Goal: Task Accomplishment & Management: Manage account settings

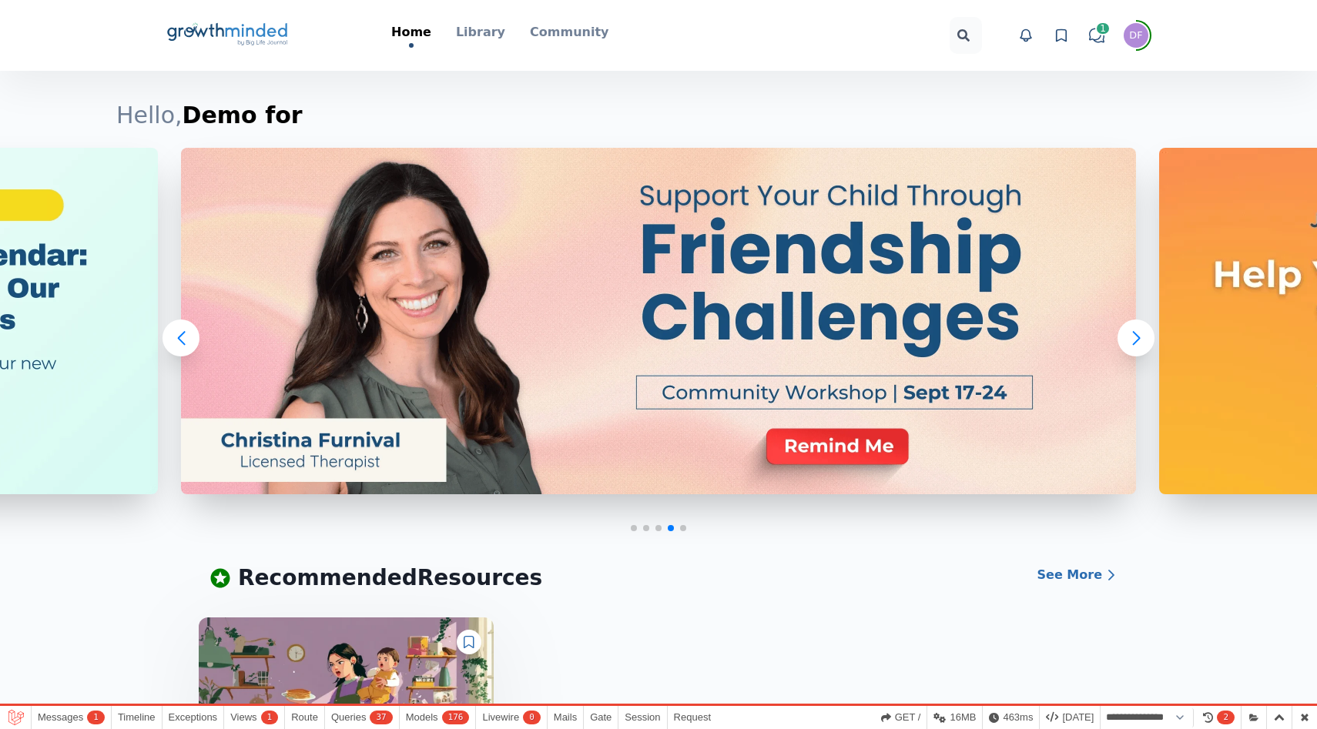
click at [1063, 35] on icon at bounding box center [1061, 35] width 15 height 15
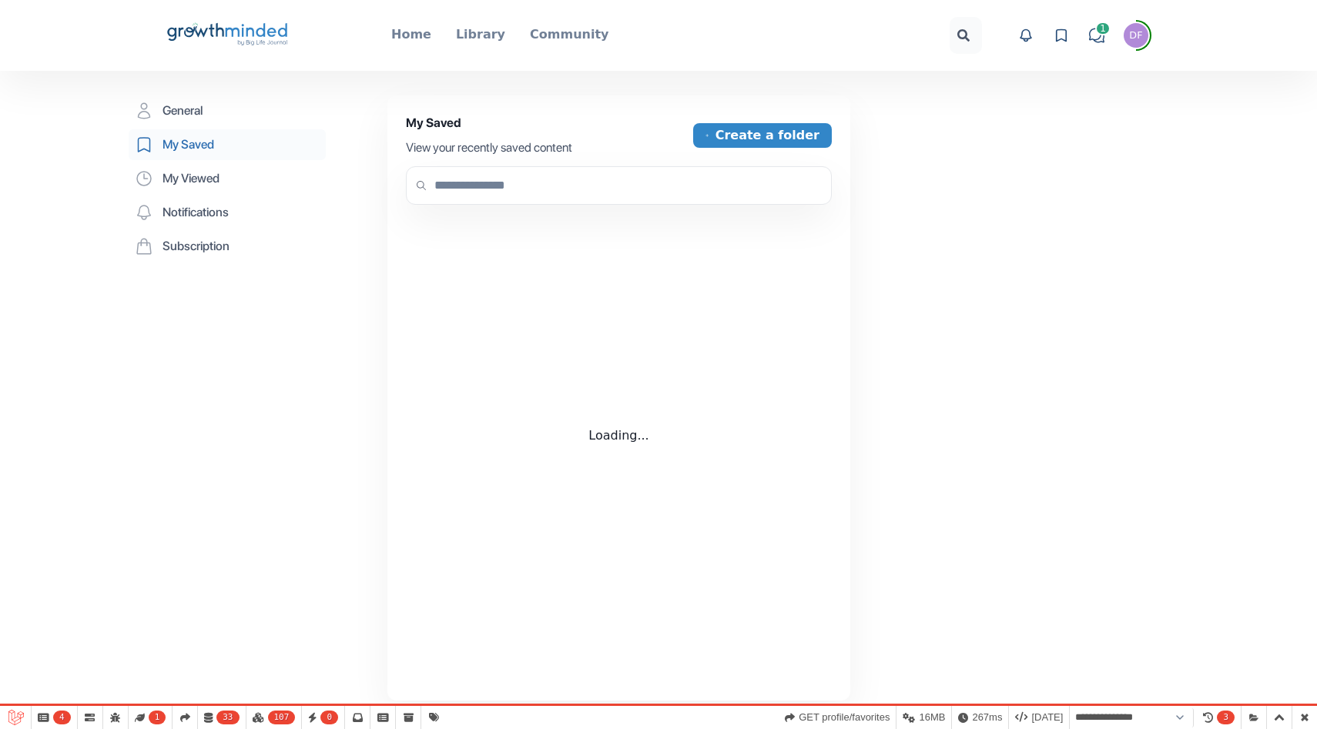
select select "**********"
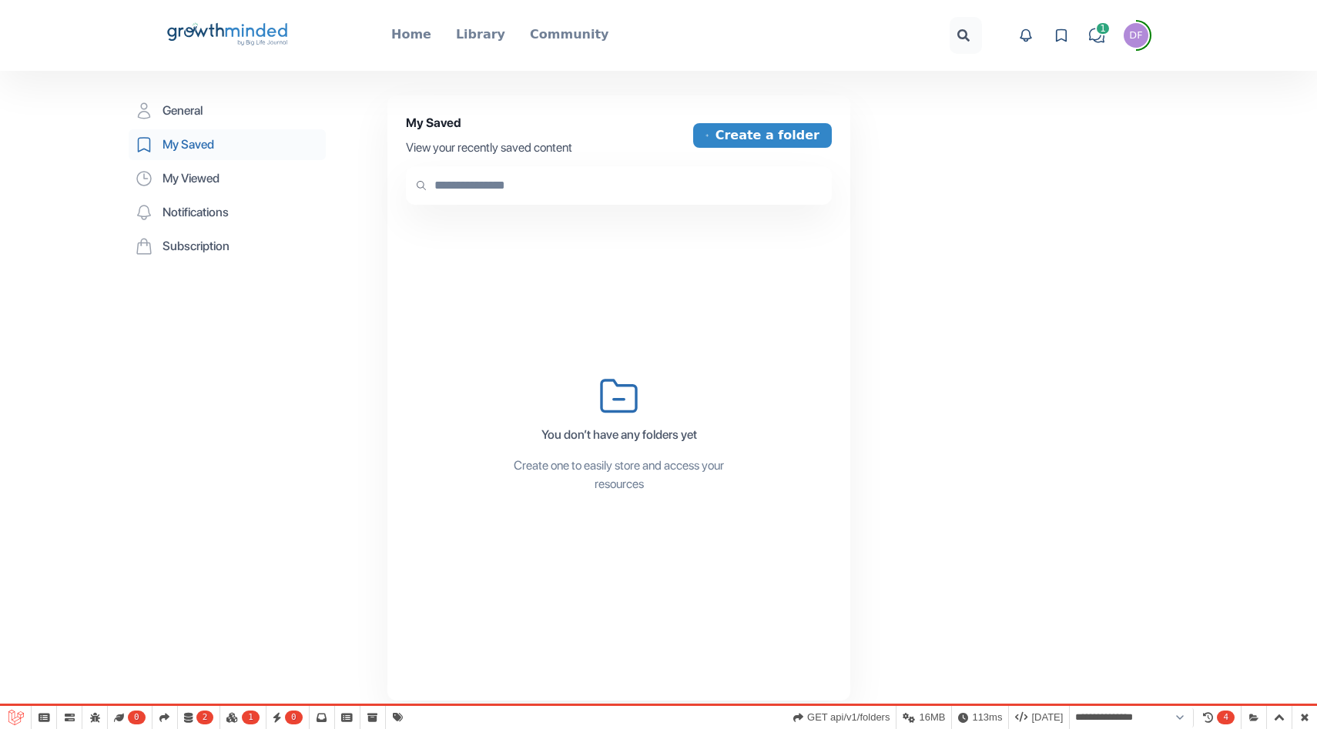
click at [514, 185] on input "text" at bounding box center [619, 185] width 426 height 39
click at [794, 120] on div "My Saved View your recently saved content Create a folder" at bounding box center [619, 135] width 426 height 43
click at [790, 136] on button "Create a folder" at bounding box center [762, 135] width 139 height 25
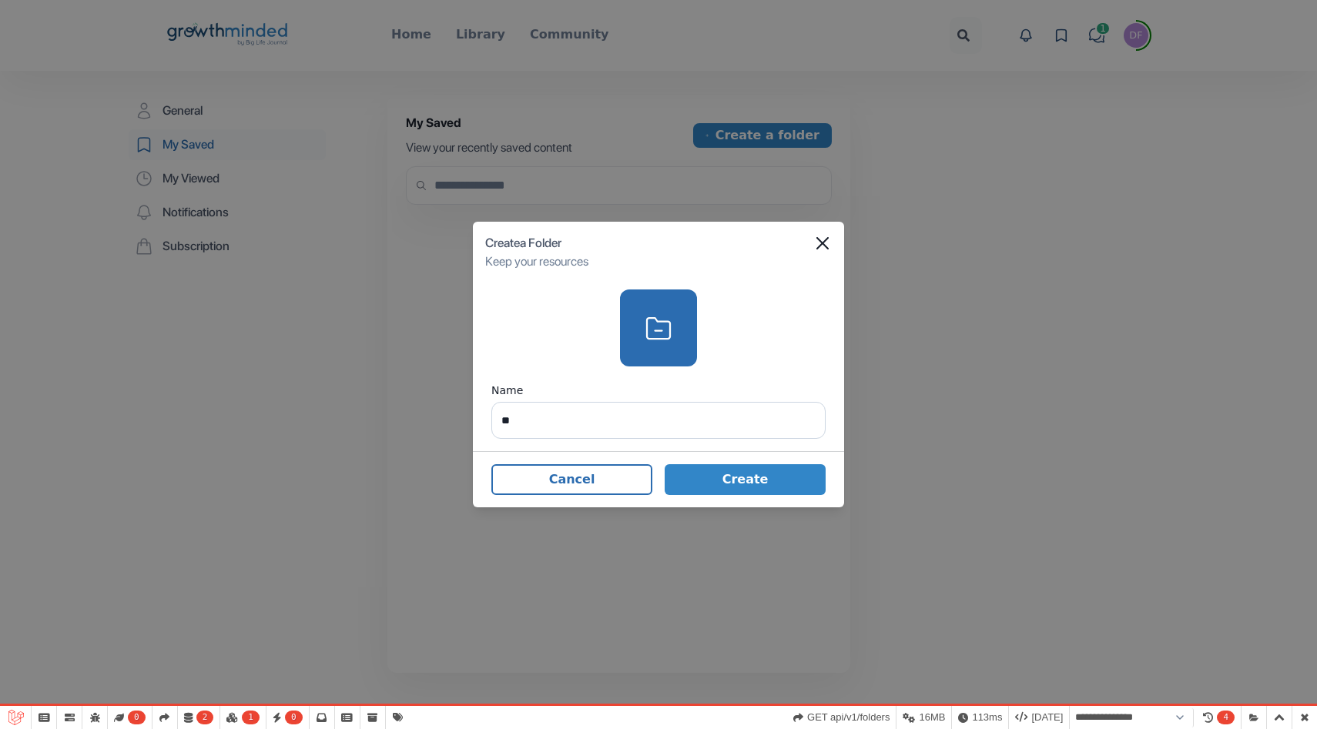
type input "*"
type input "***"
click at [805, 491] on button "Create" at bounding box center [745, 479] width 161 height 31
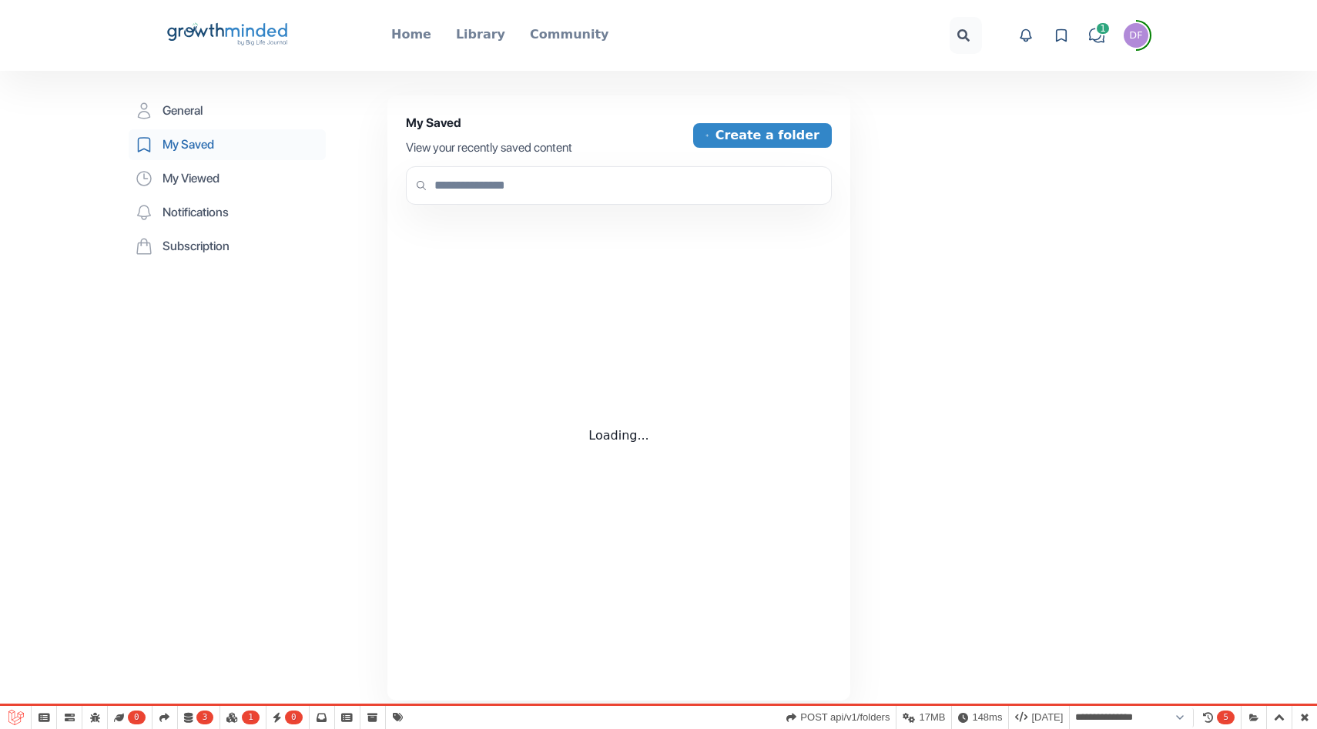
select select "**********"
click at [762, 139] on button "Create a folder" at bounding box center [762, 135] width 139 height 25
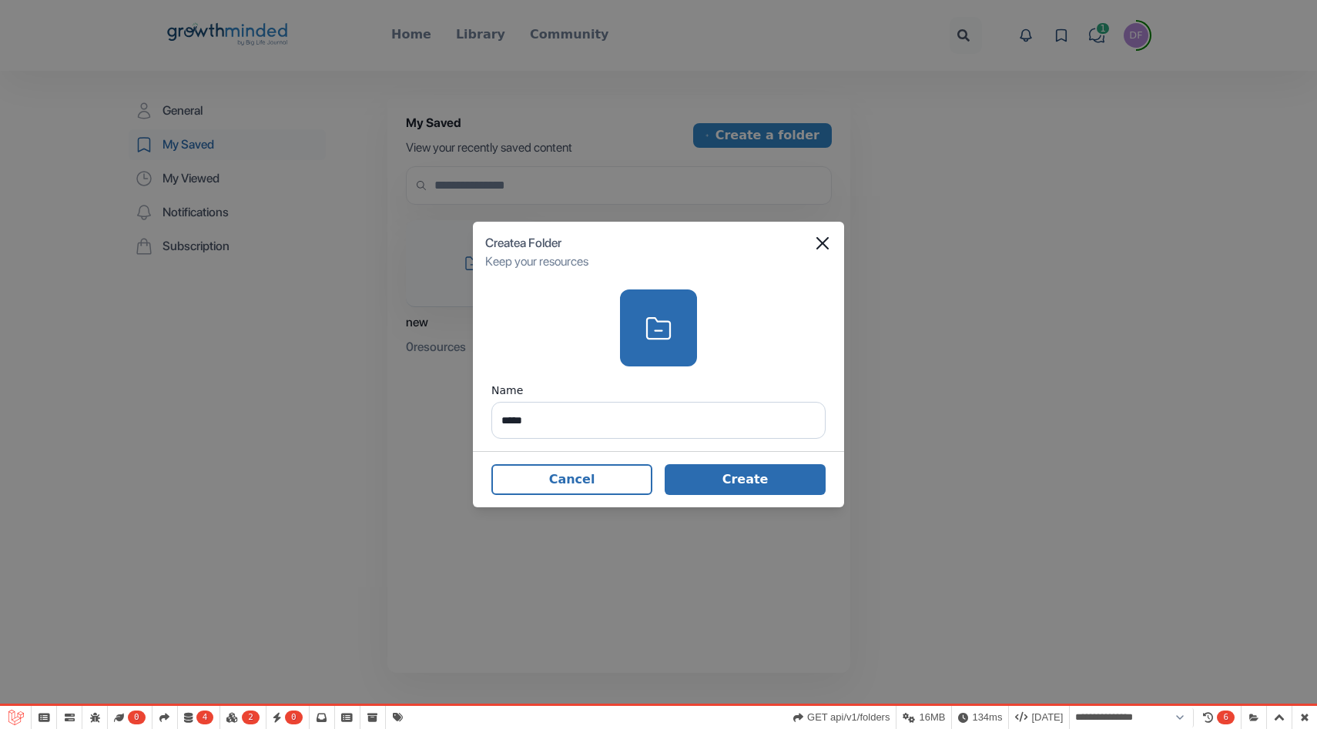
type input "*****"
click at [768, 486] on button "Create" at bounding box center [745, 479] width 161 height 31
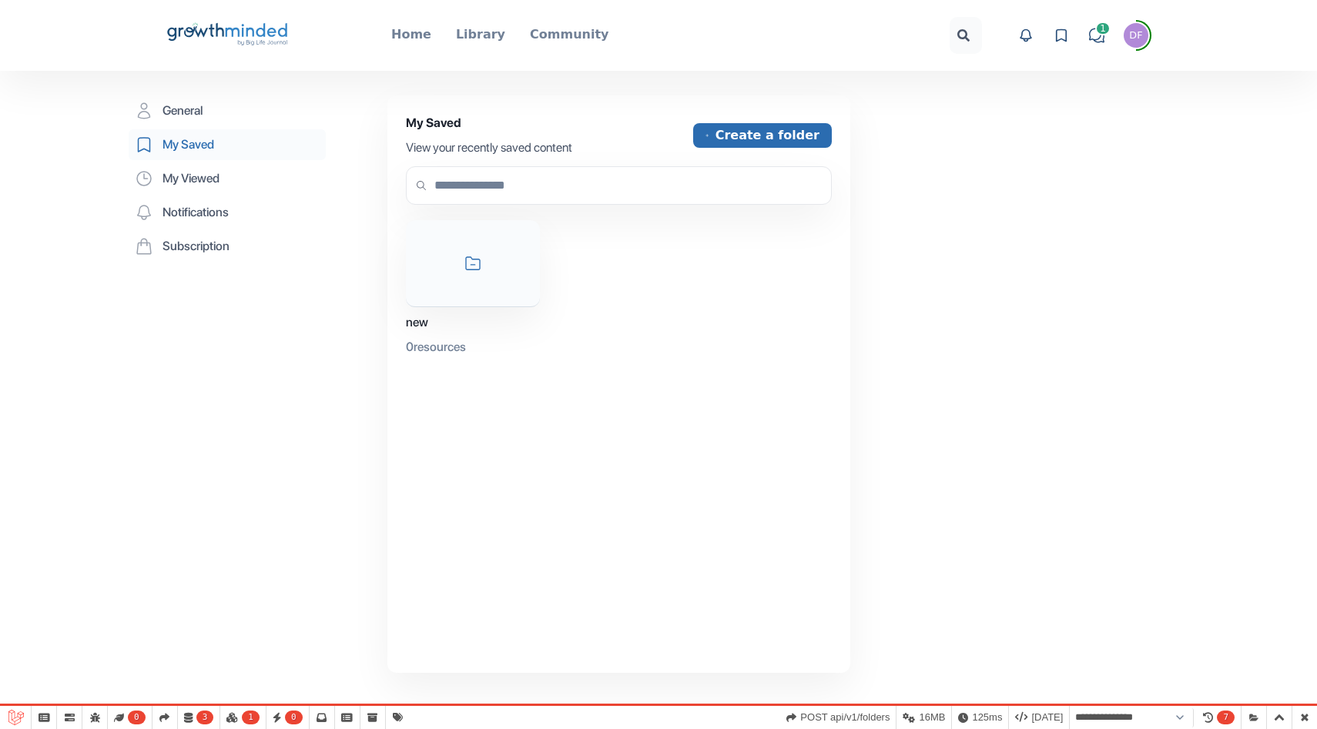
click at [764, 136] on button "Create a folder" at bounding box center [762, 135] width 139 height 25
select select "**********"
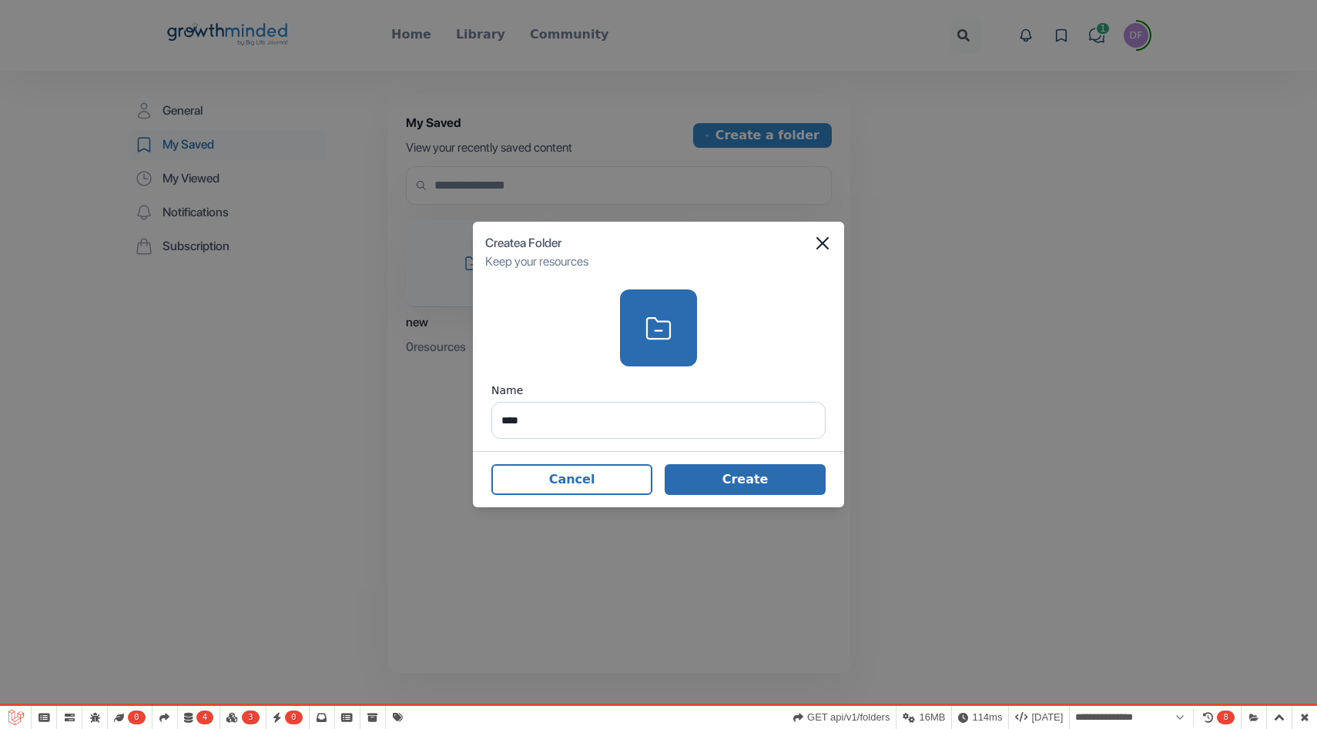
type input "****"
click at [742, 489] on button "Create" at bounding box center [745, 479] width 161 height 31
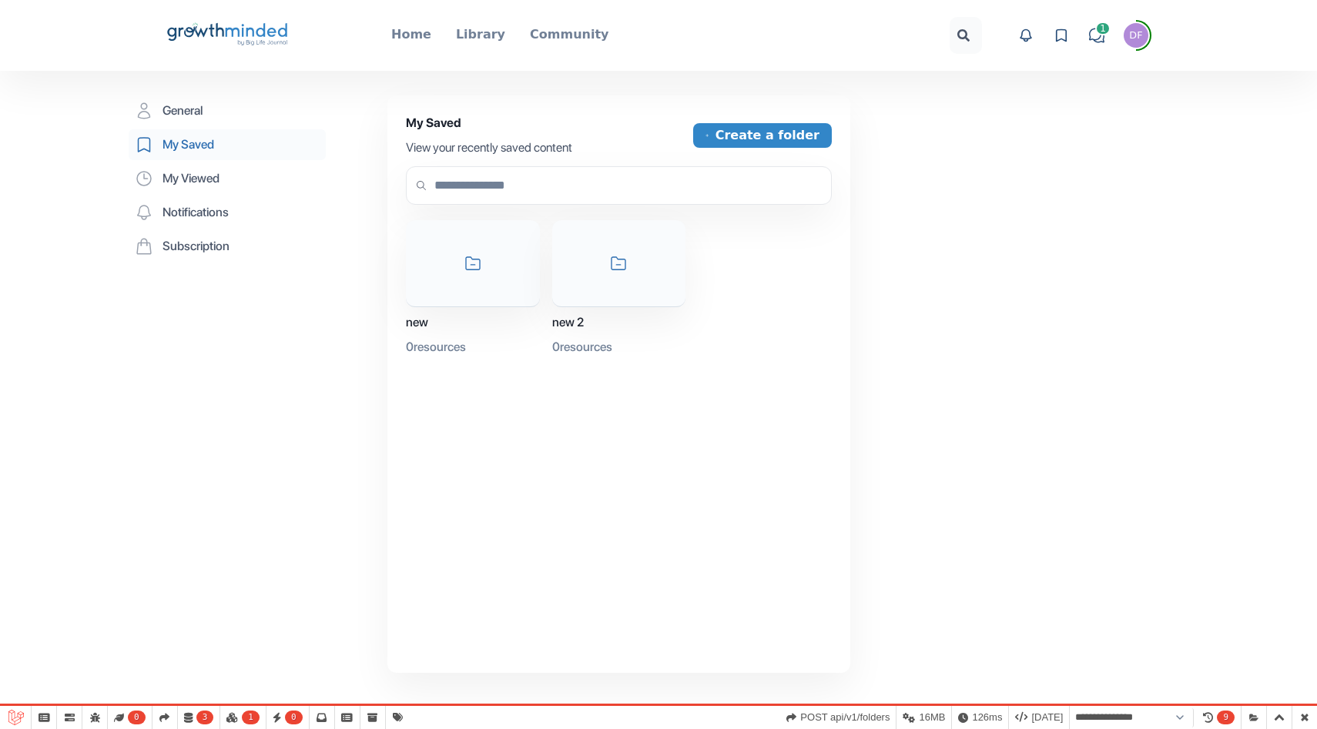
select select "**********"
click at [595, 179] on input "text" at bounding box center [619, 185] width 426 height 39
type input "*"
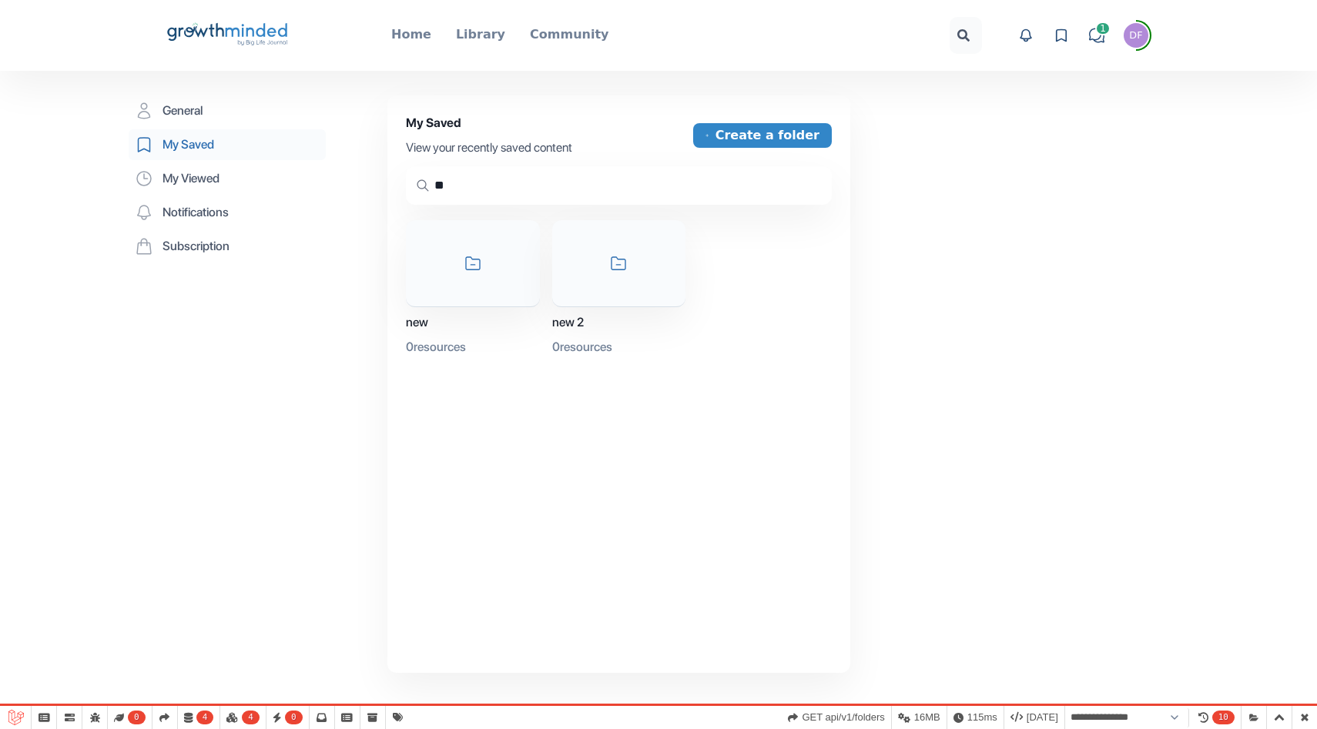
type input "*"
click at [414, 37] on p "Home" at bounding box center [411, 34] width 40 height 18
click at [269, 37] on icon "Big Life Journal GrowthMinded Logo .cls-1{fill:#1b4c76}.cls-2{fill:#294e79}.cls…" at bounding box center [228, 35] width 124 height 37
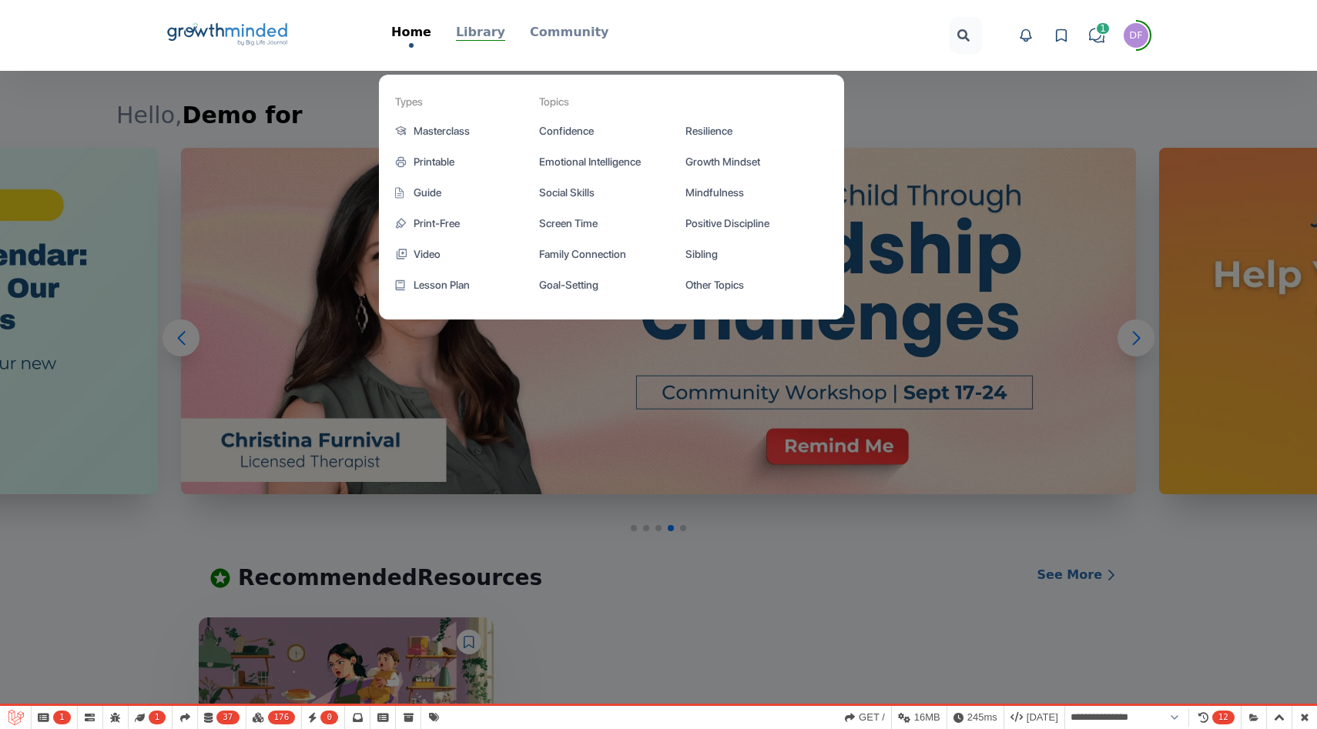
click at [496, 29] on p "Library" at bounding box center [480, 32] width 49 height 18
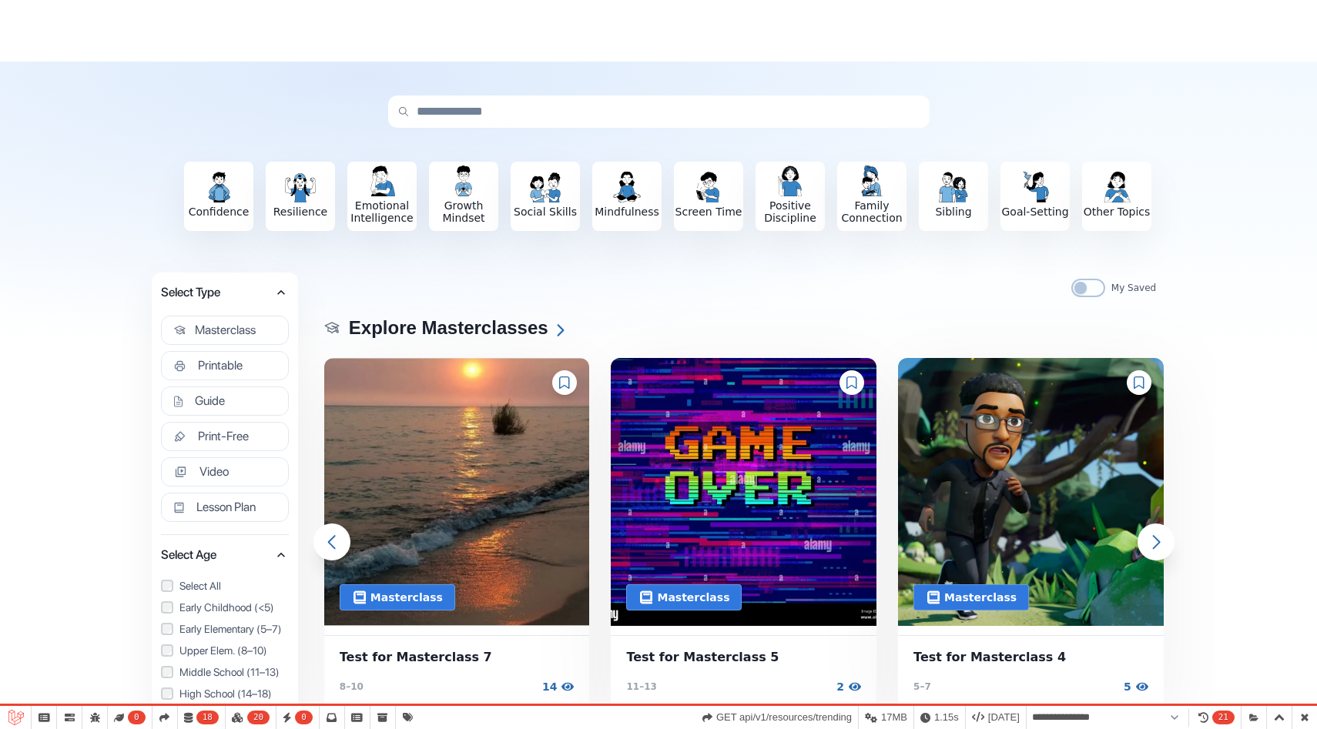
scroll to position [129, 0]
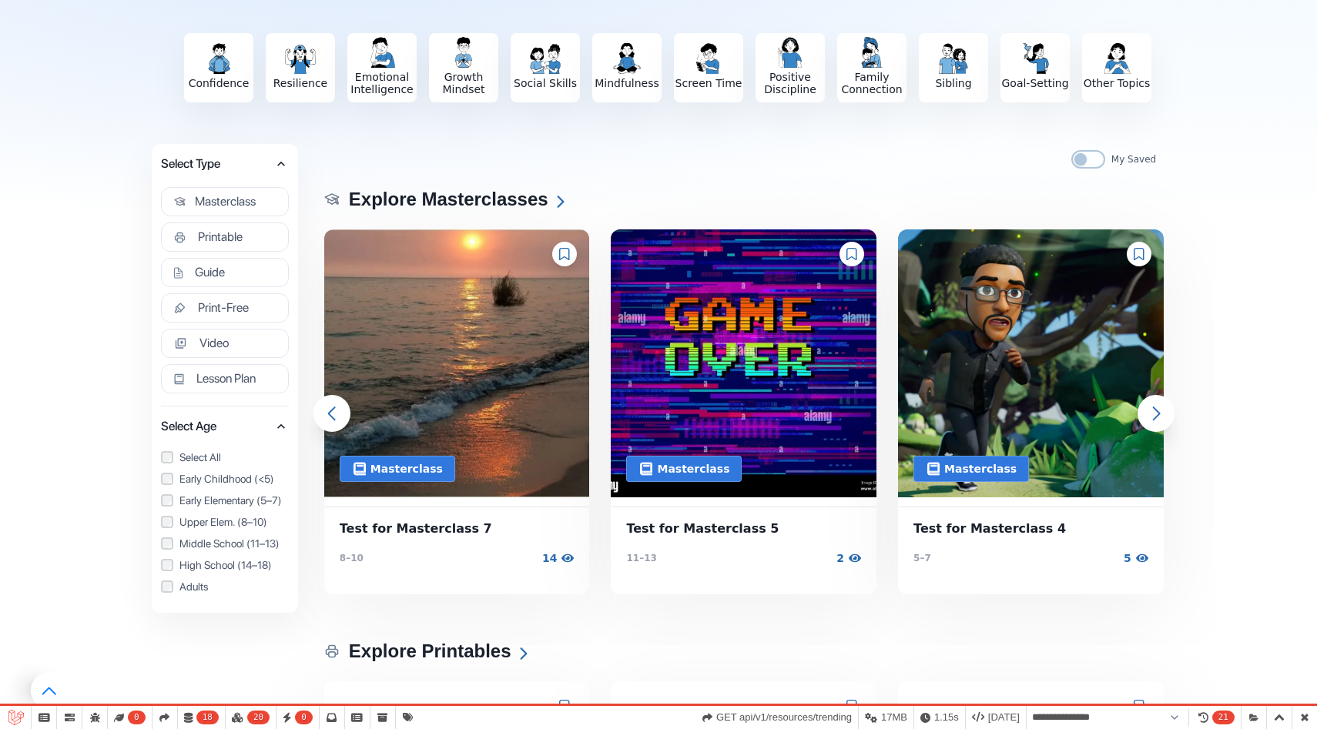
click at [558, 251] on div at bounding box center [564, 254] width 25 height 25
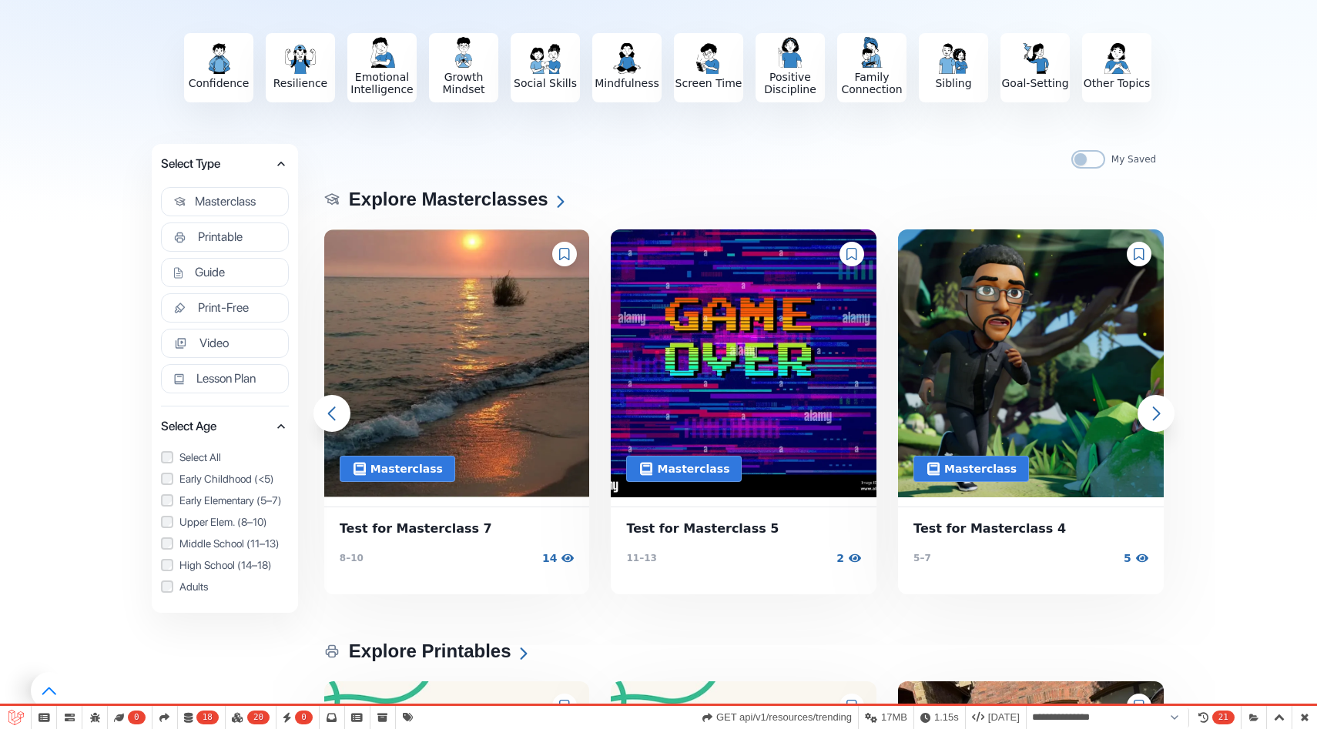
scroll to position [0, 0]
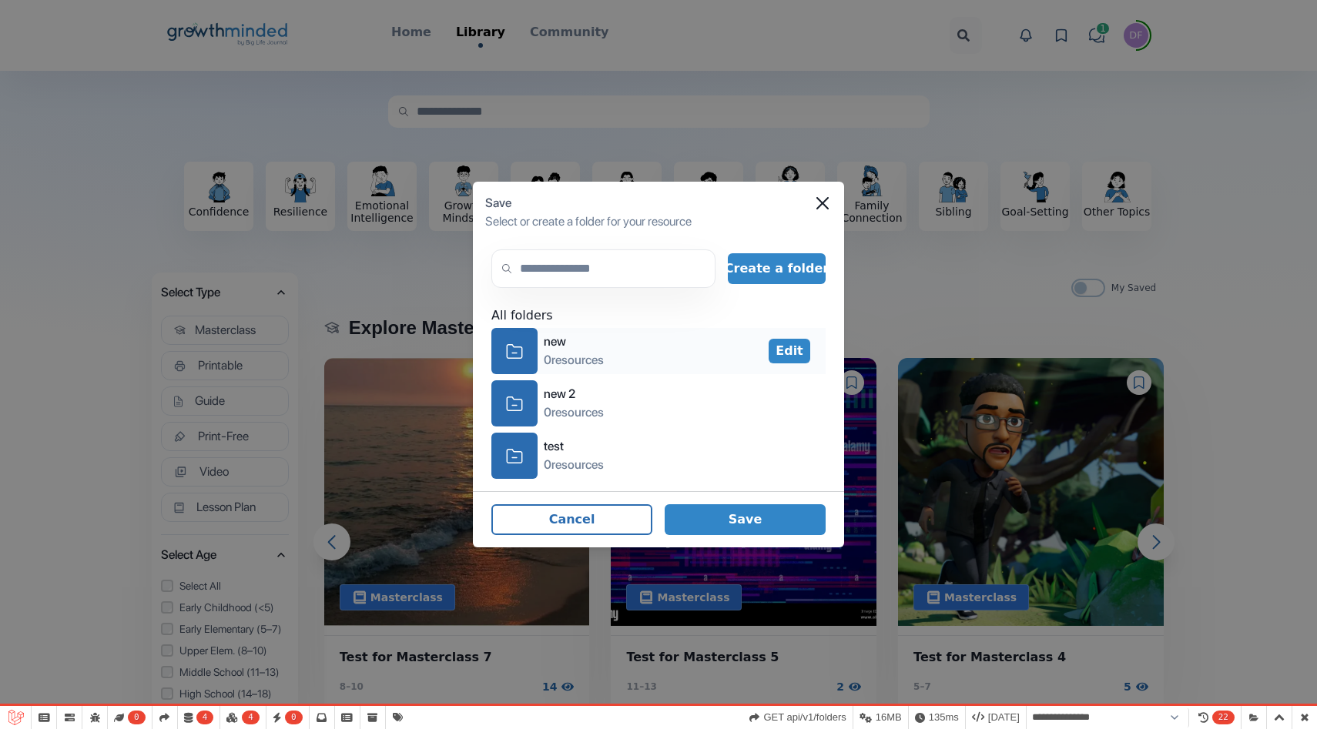
click at [520, 344] on icon "icon-folder" at bounding box center [514, 352] width 17 height 24
click at [736, 515] on button "Save" at bounding box center [745, 519] width 161 height 31
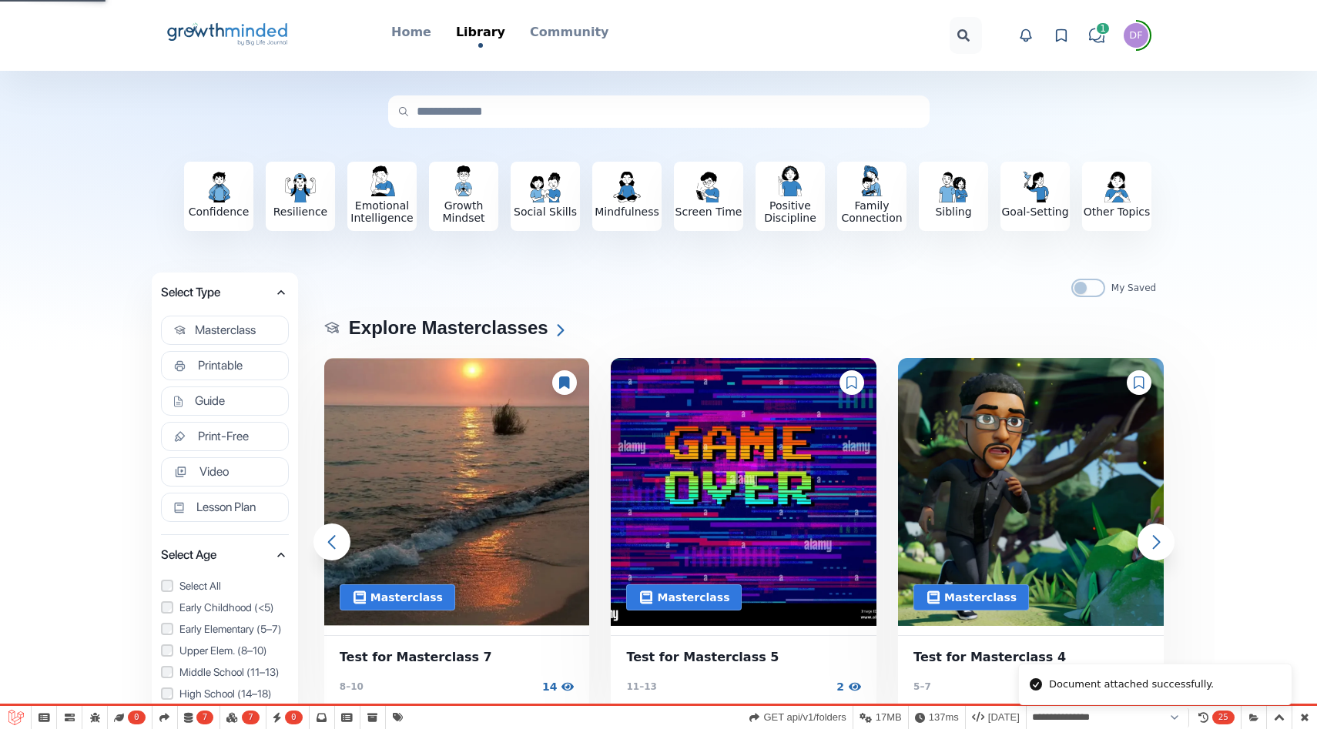
click at [848, 385] on icon at bounding box center [851, 383] width 11 height 12
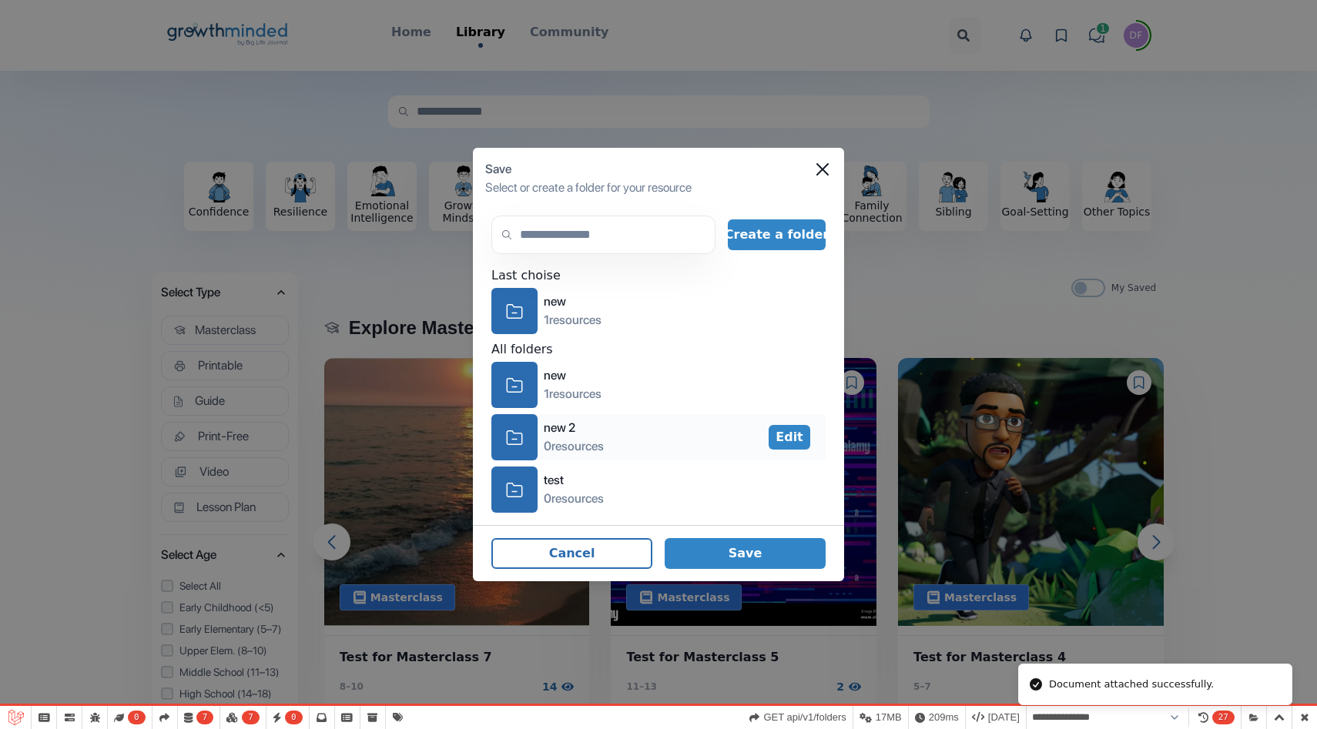
click at [506, 444] on icon "icon-folder" at bounding box center [514, 438] width 17 height 24
click at [769, 554] on button "Save" at bounding box center [745, 553] width 161 height 31
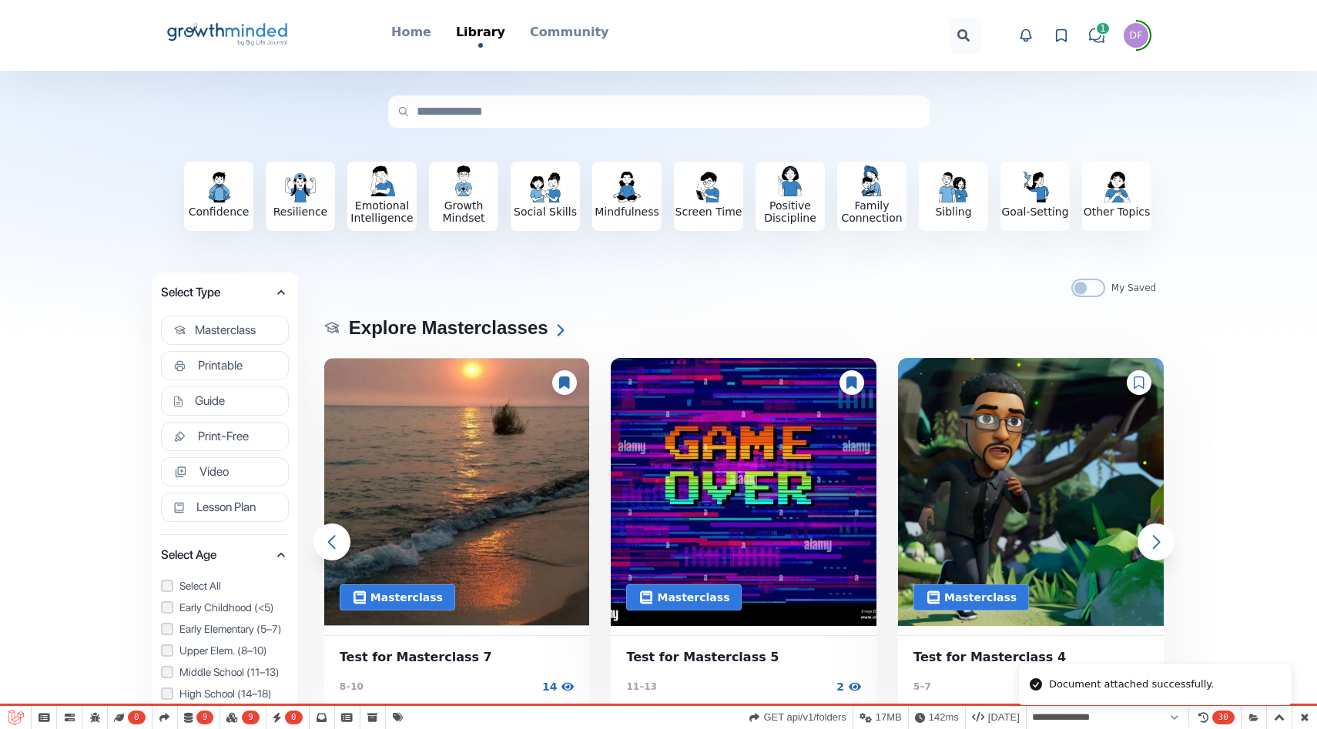
click at [1141, 378] on icon at bounding box center [1139, 383] width 11 height 12
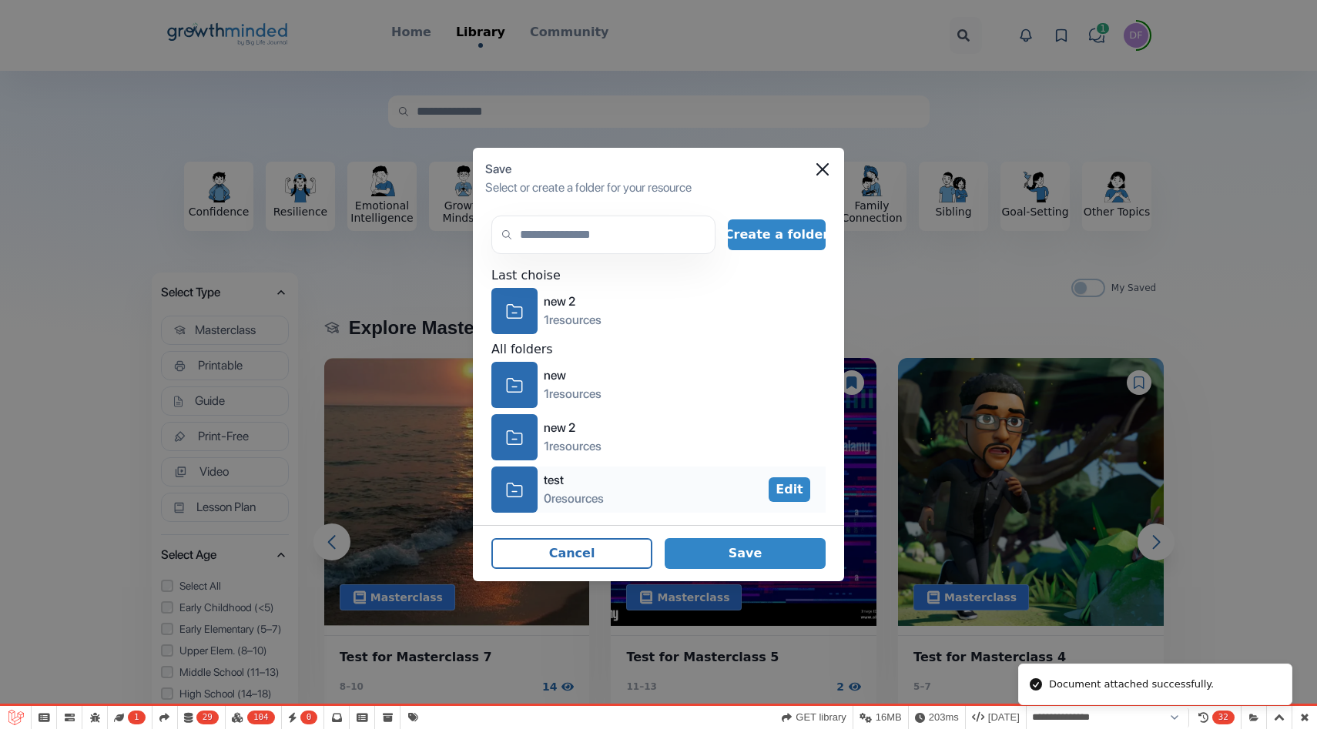
click at [508, 498] on icon "icon-folder" at bounding box center [514, 490] width 17 height 24
click at [759, 546] on button "Save" at bounding box center [745, 553] width 161 height 31
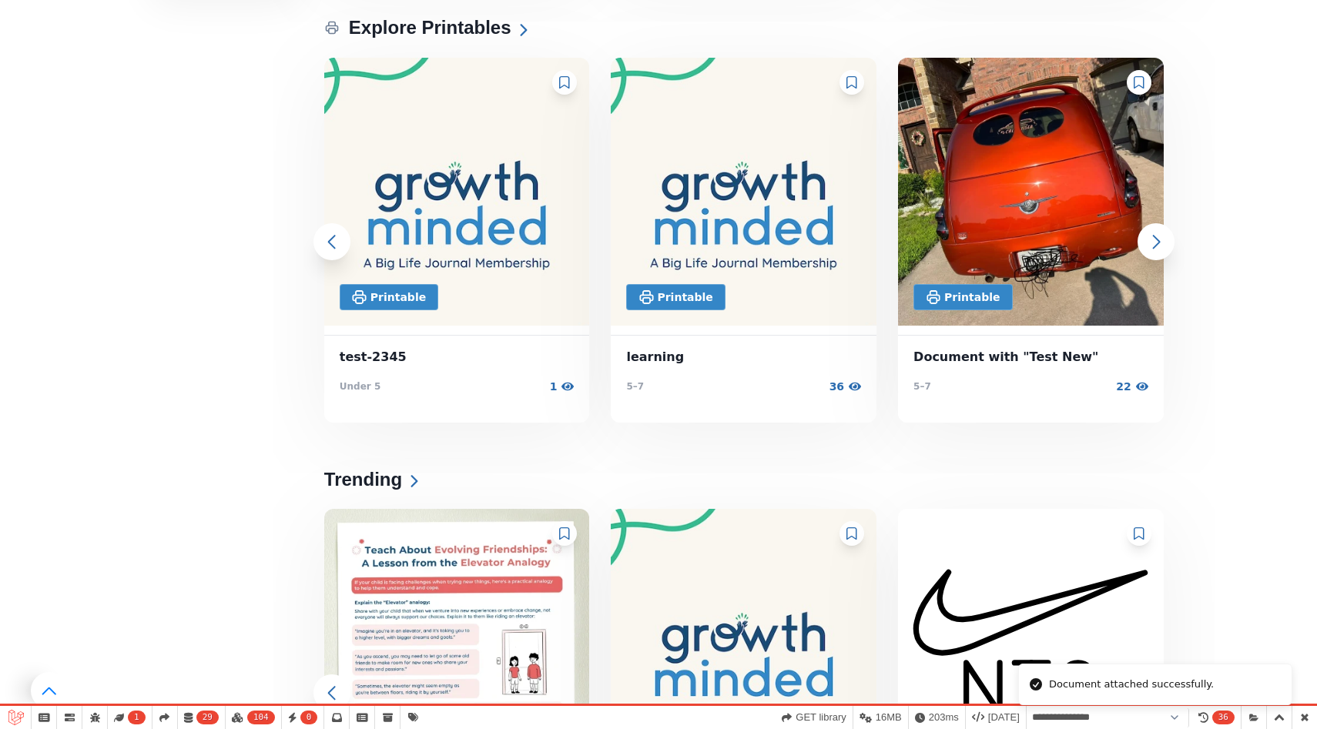
scroll to position [812, 0]
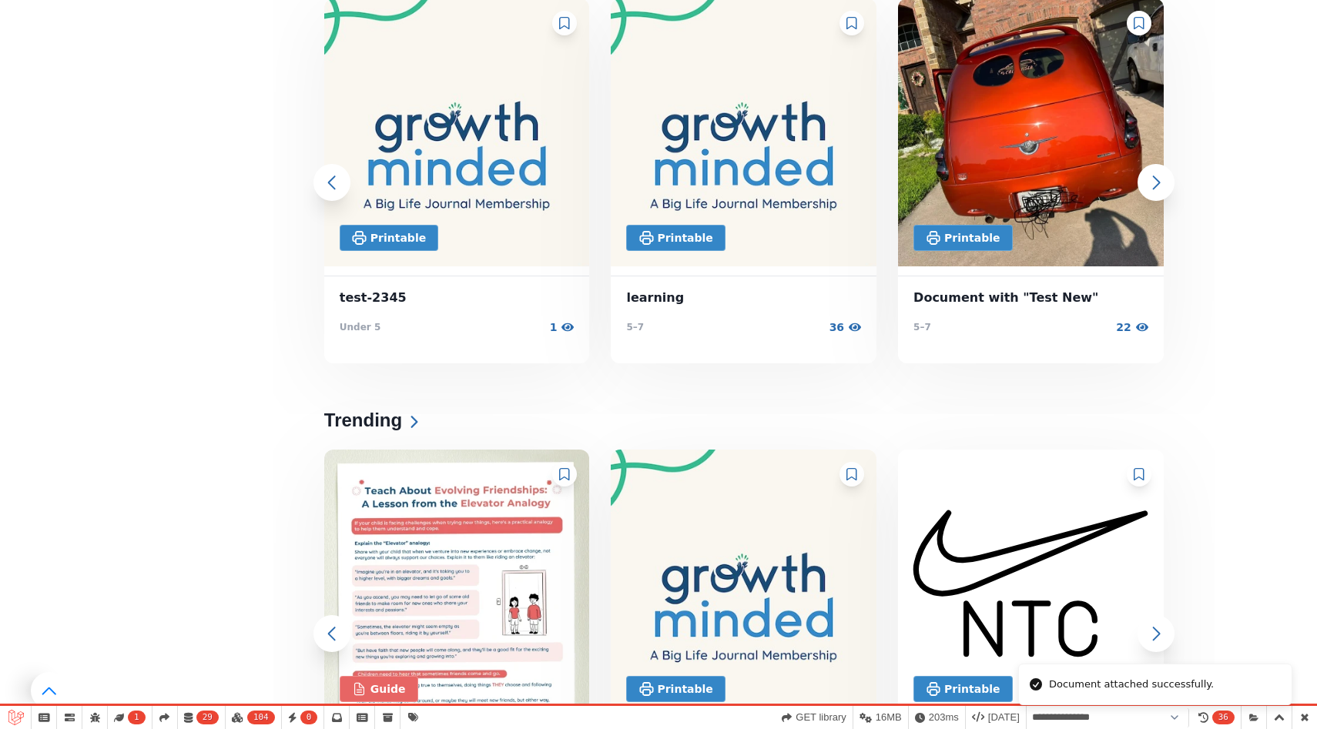
click at [853, 465] on div at bounding box center [852, 474] width 25 height 25
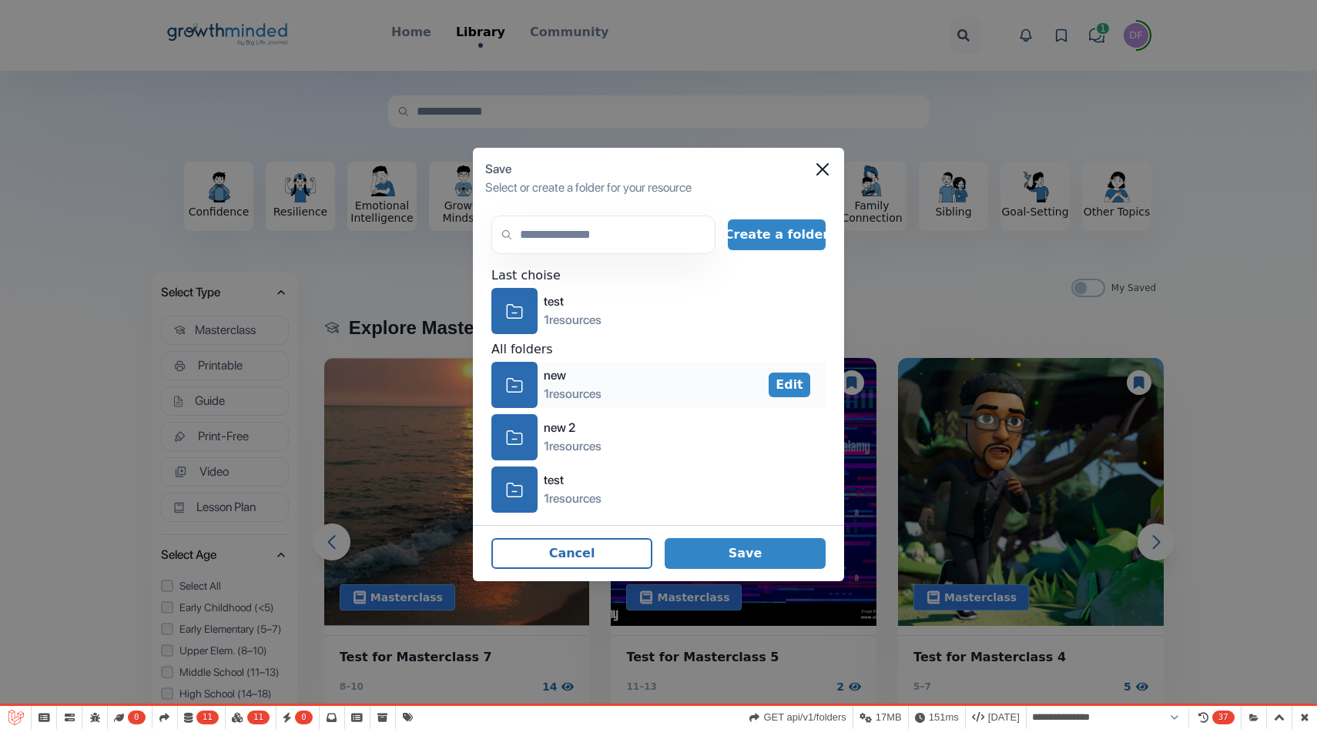
click at [527, 386] on div "icon-folder" at bounding box center [514, 385] width 46 height 46
click at [771, 550] on button "Save" at bounding box center [745, 553] width 161 height 31
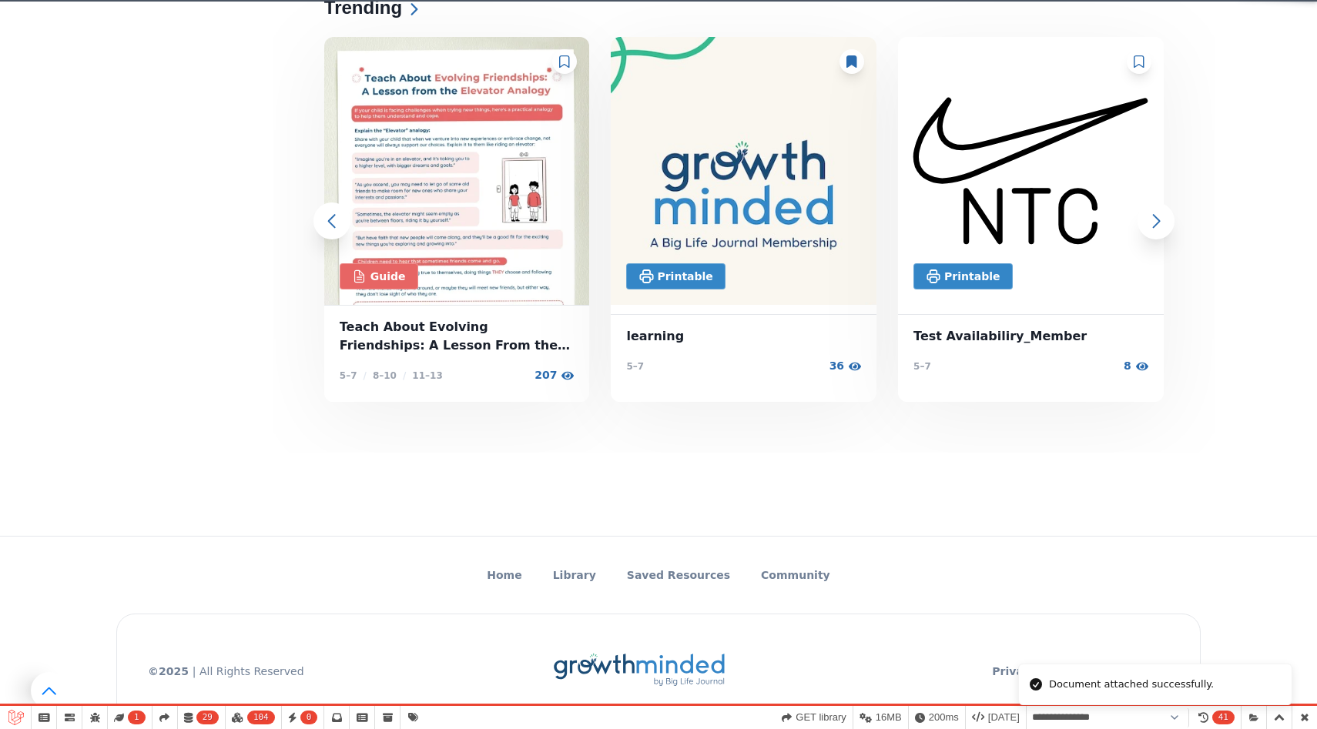
scroll to position [811, 0]
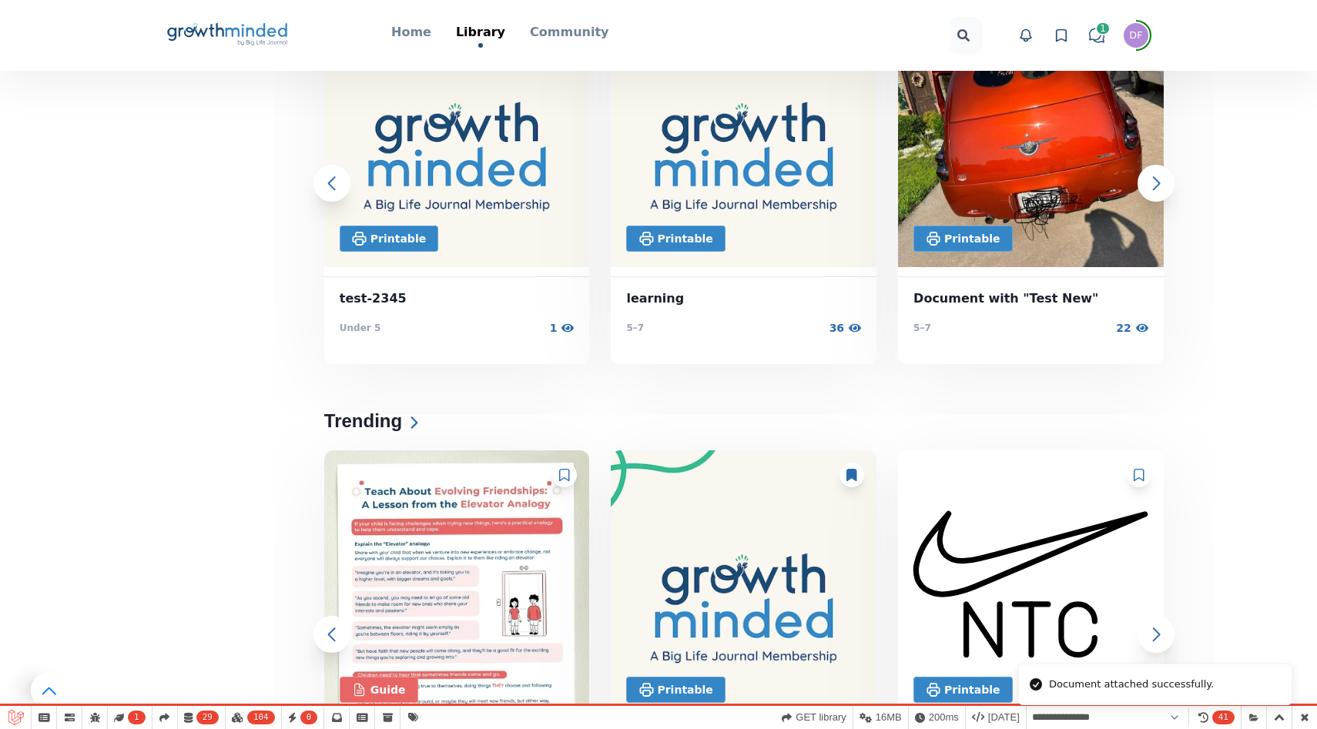
click at [1146, 478] on div at bounding box center [1139, 475] width 25 height 25
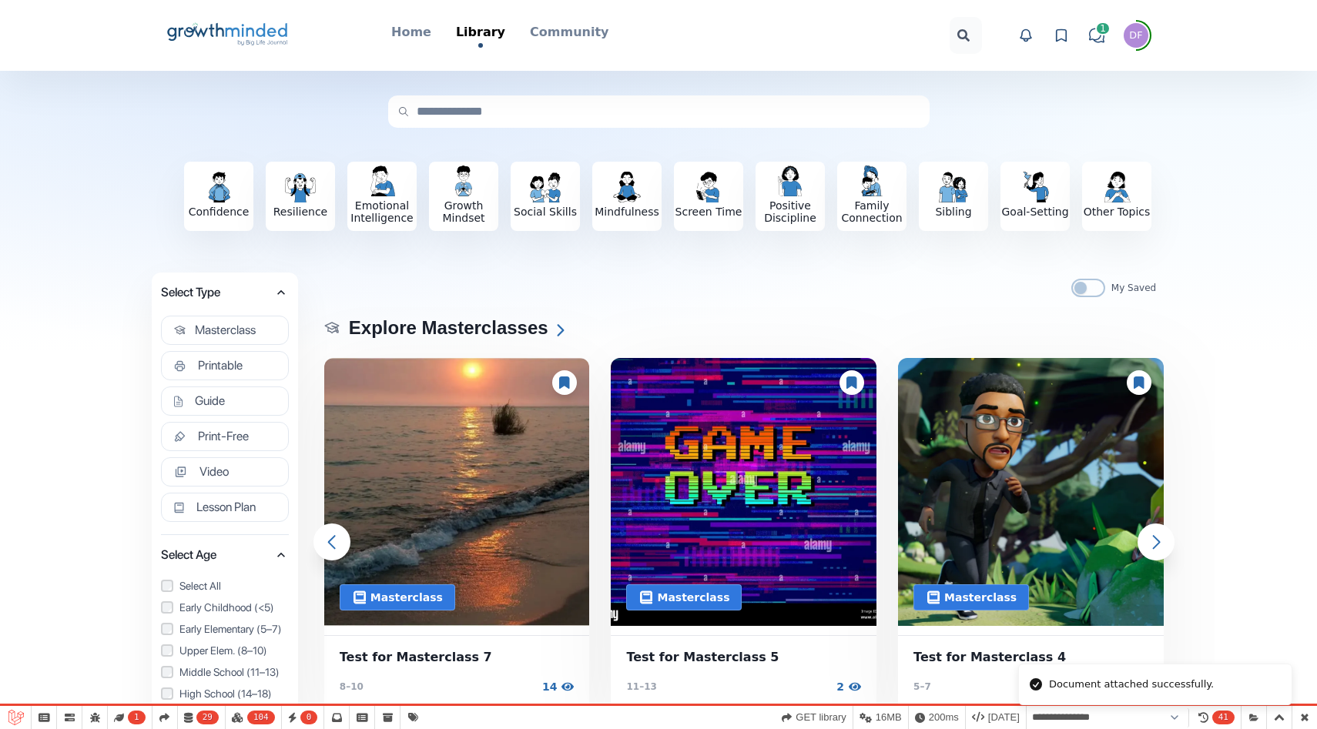
scroll to position [0, 0]
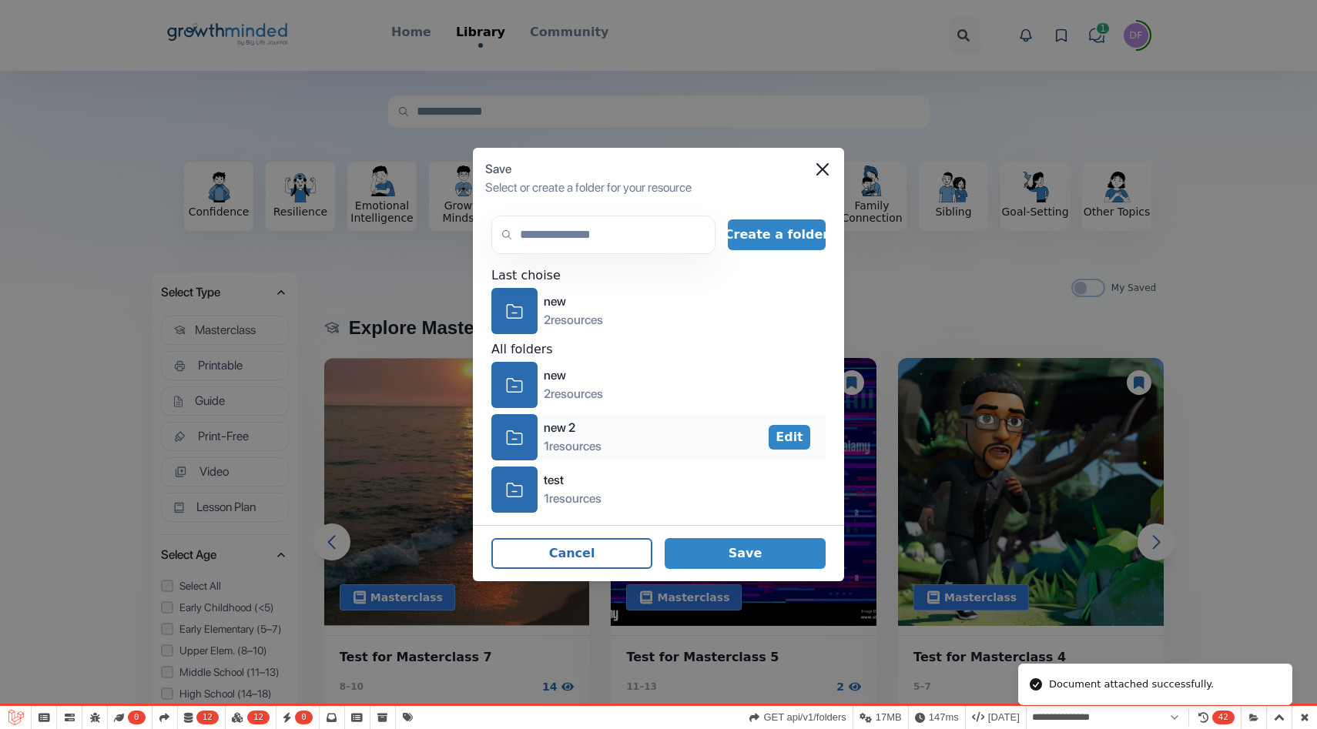
click at [588, 422] on div "new 2" at bounding box center [573, 428] width 58 height 18
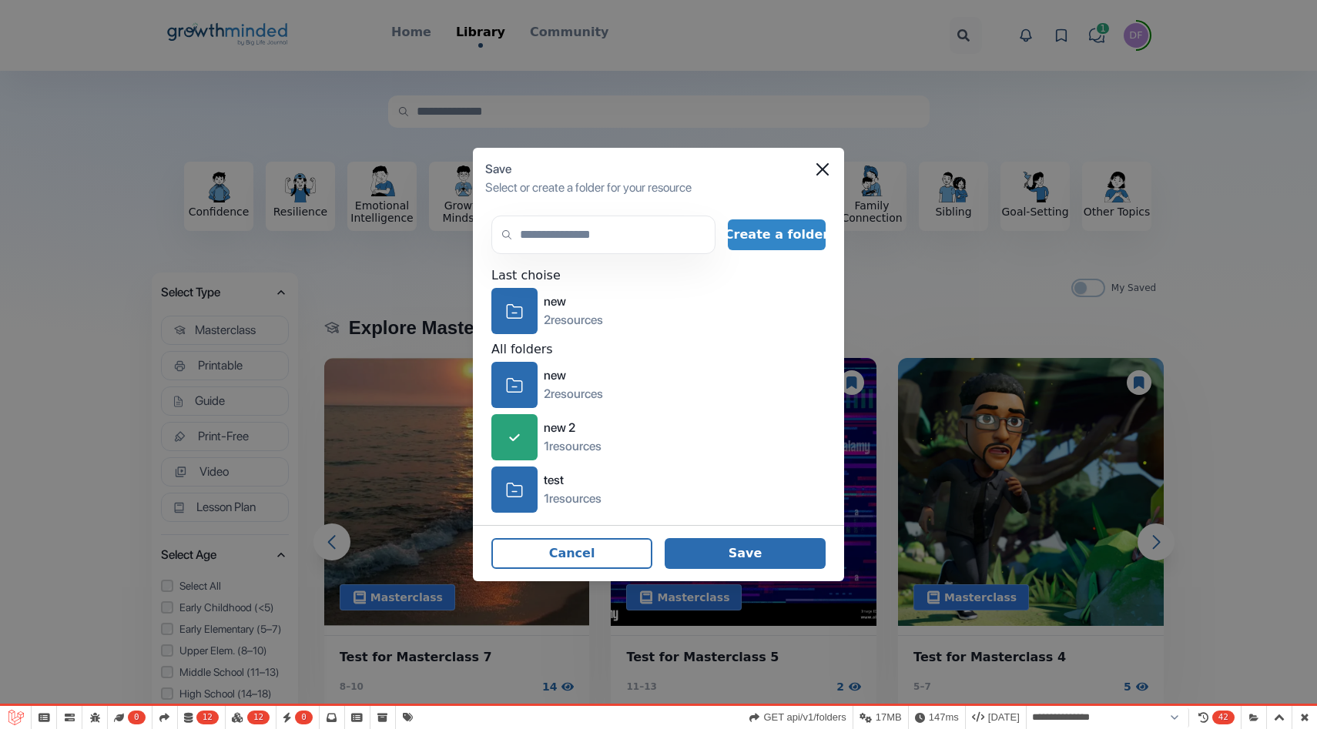
click at [744, 550] on button "Save" at bounding box center [745, 553] width 161 height 31
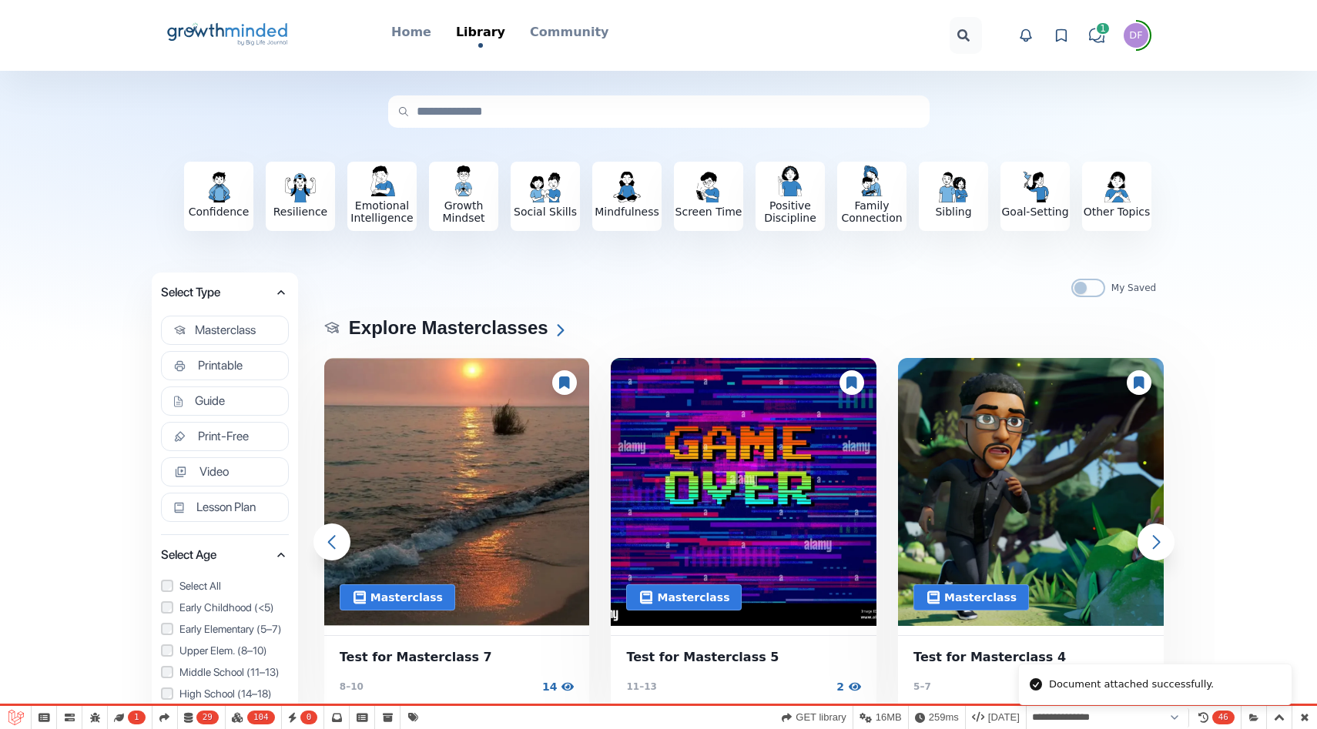
click at [1054, 39] on icon at bounding box center [1061, 35] width 15 height 15
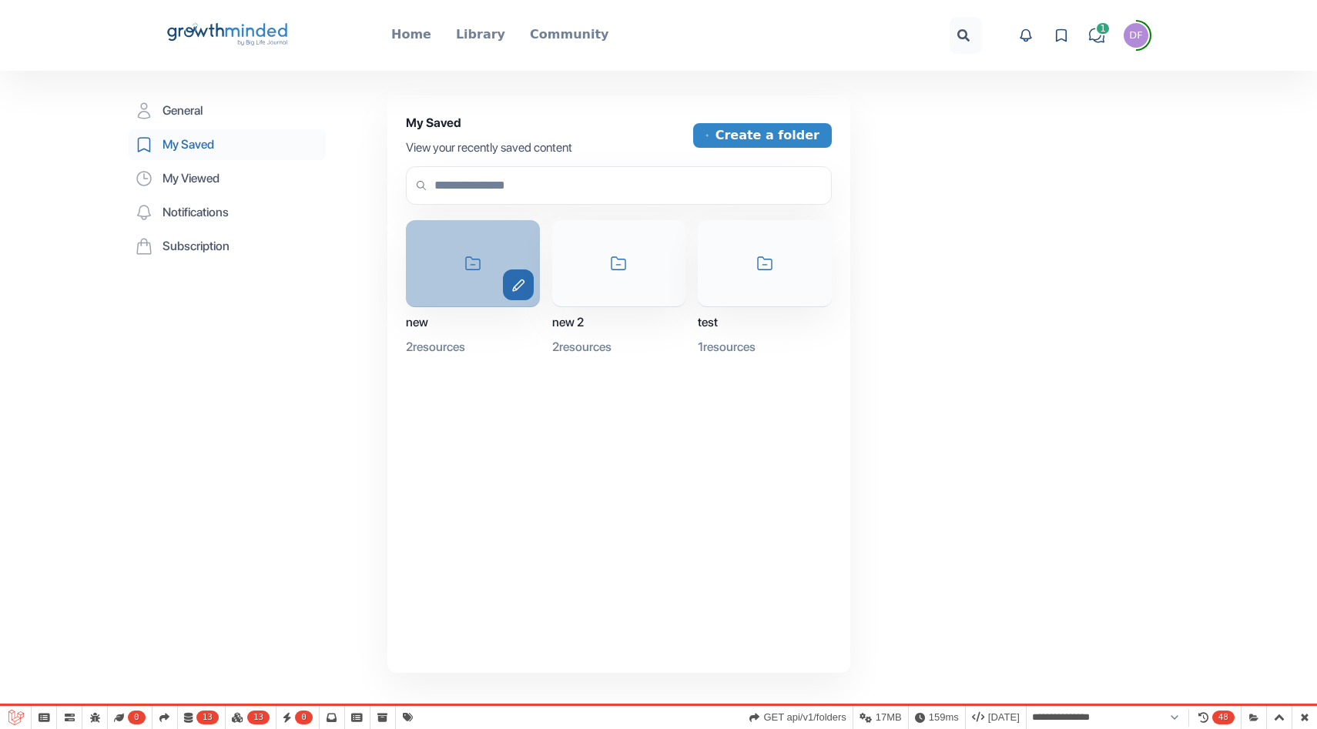
click at [519, 288] on icon "edit" at bounding box center [518, 285] width 31 height 13
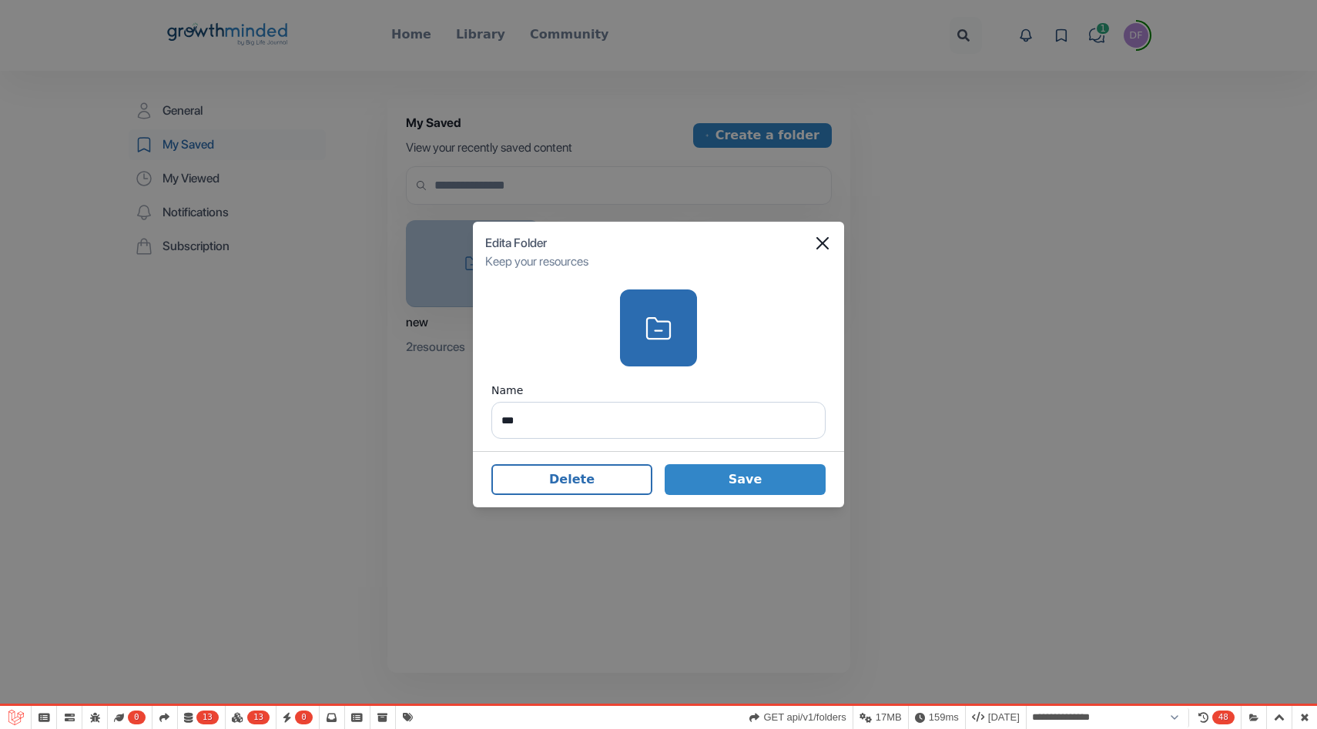
click at [833, 244] on div "Edit a Folder Keep your resources" at bounding box center [658, 253] width 371 height 62
click at [824, 243] on icon "Close" at bounding box center [822, 243] width 12 height 12
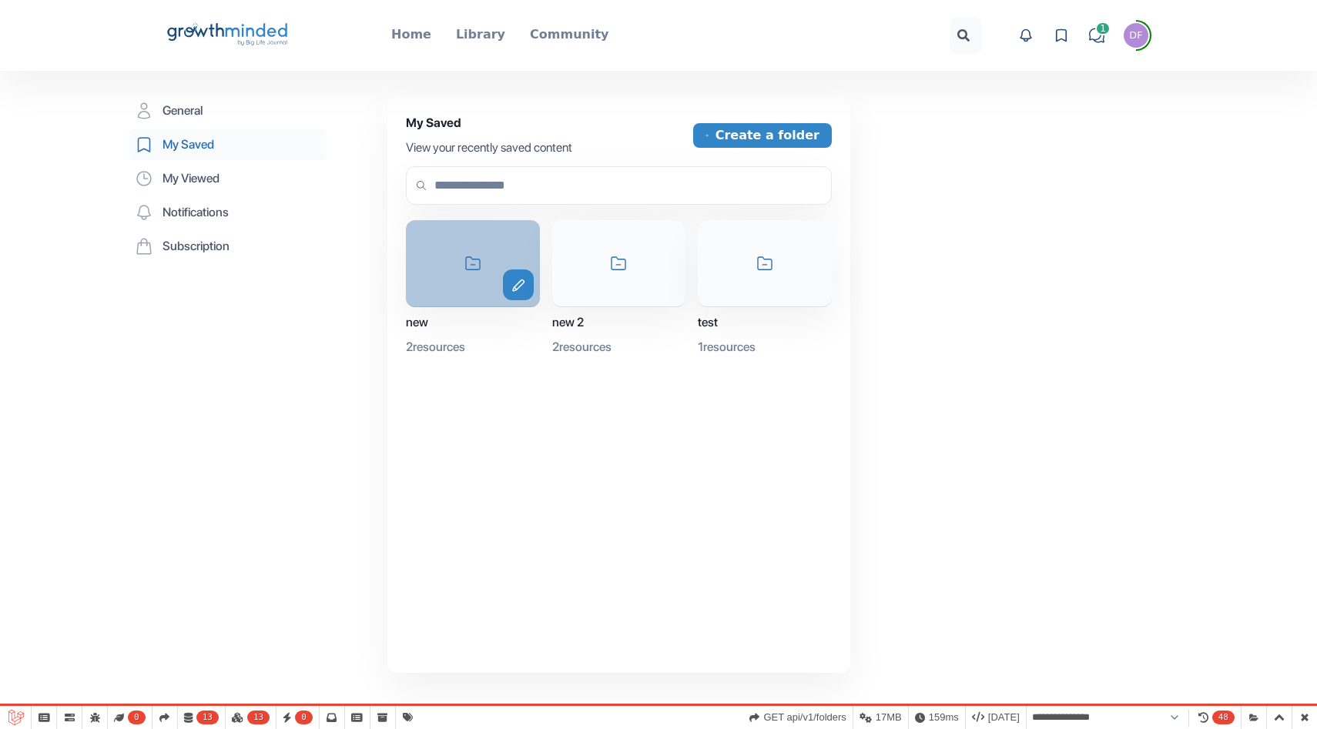
click at [449, 260] on div "icon-folder edit" at bounding box center [473, 263] width 134 height 87
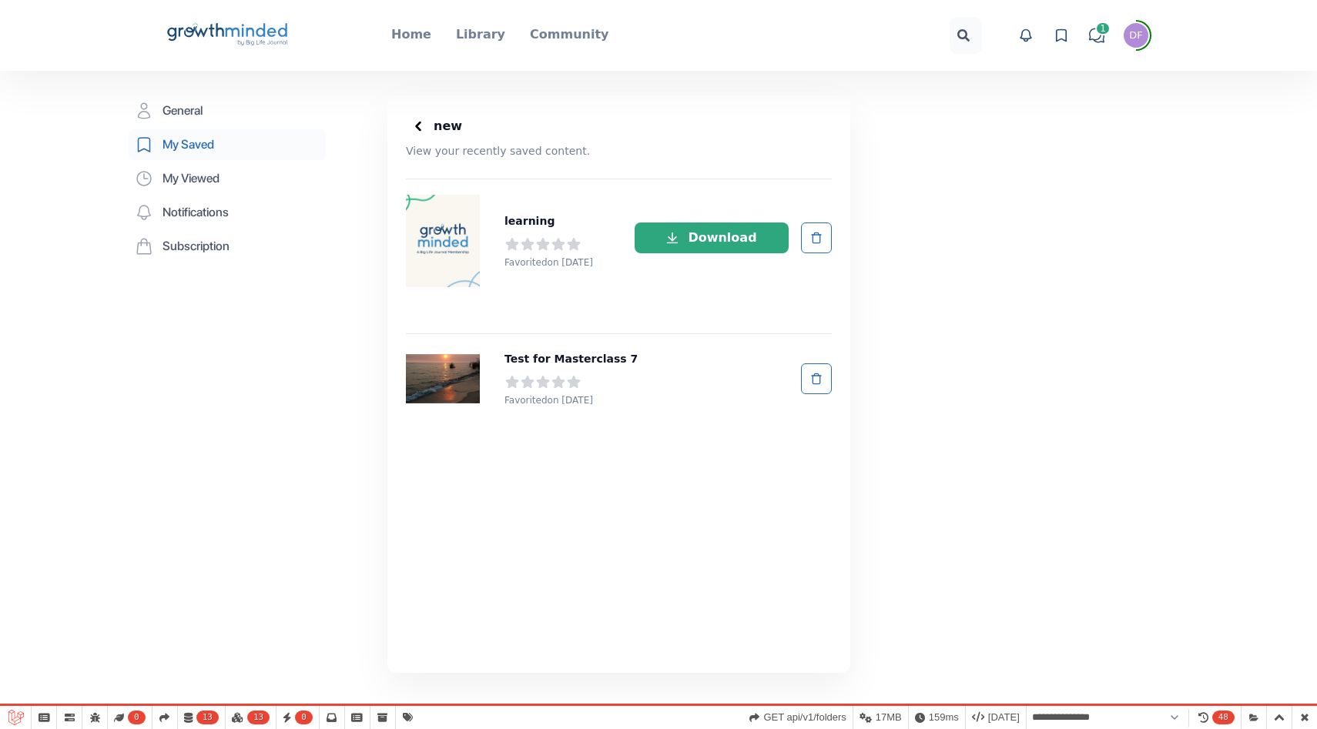
click at [417, 122] on icon at bounding box center [418, 126] width 15 height 15
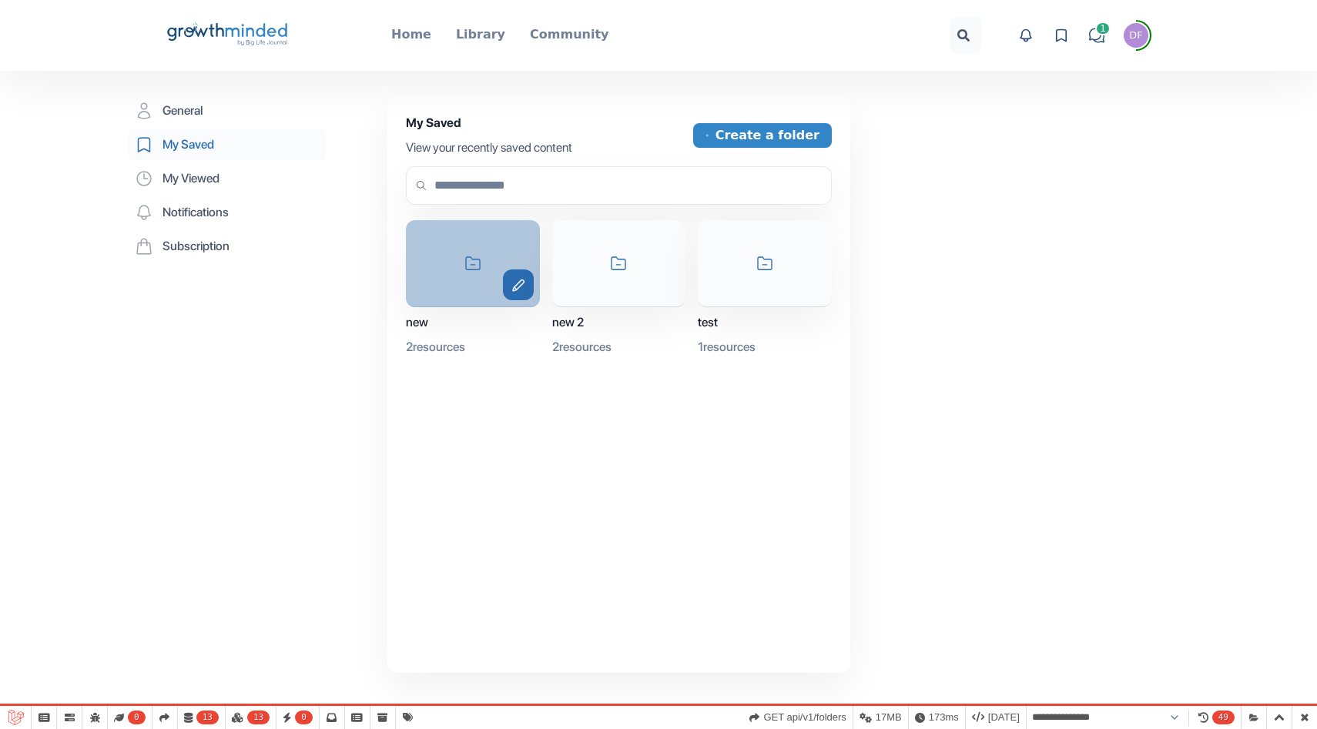
click at [521, 283] on icon "button" at bounding box center [518, 285] width 11 height 11
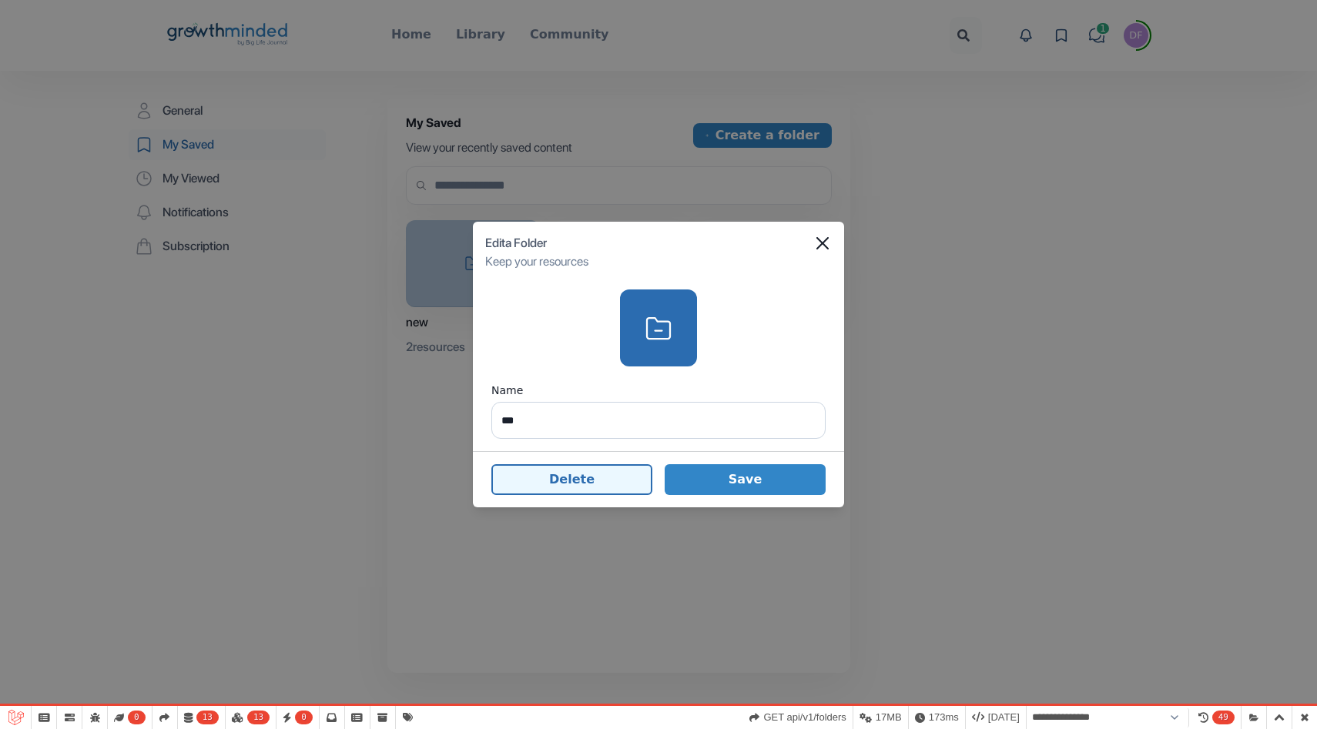
click at [561, 476] on button "Delete" at bounding box center [571, 479] width 161 height 31
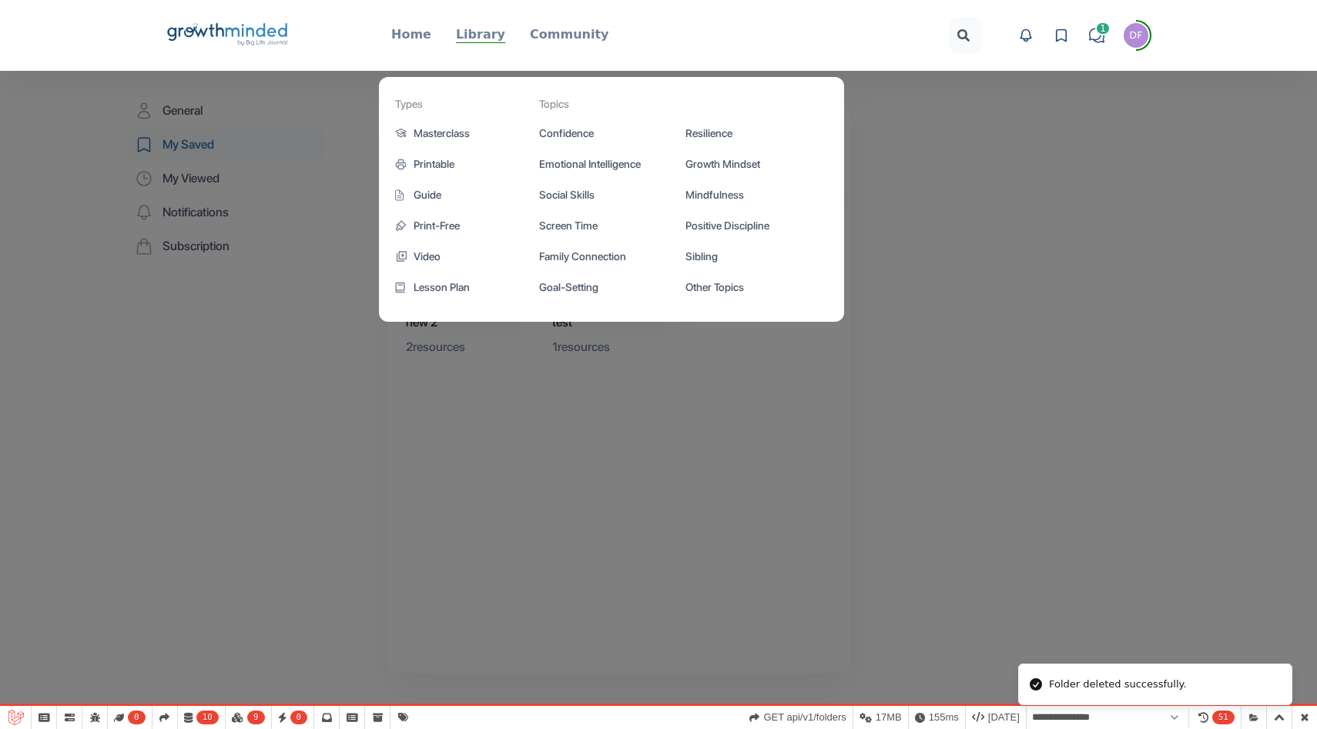
click at [478, 35] on p "Library" at bounding box center [480, 34] width 49 height 18
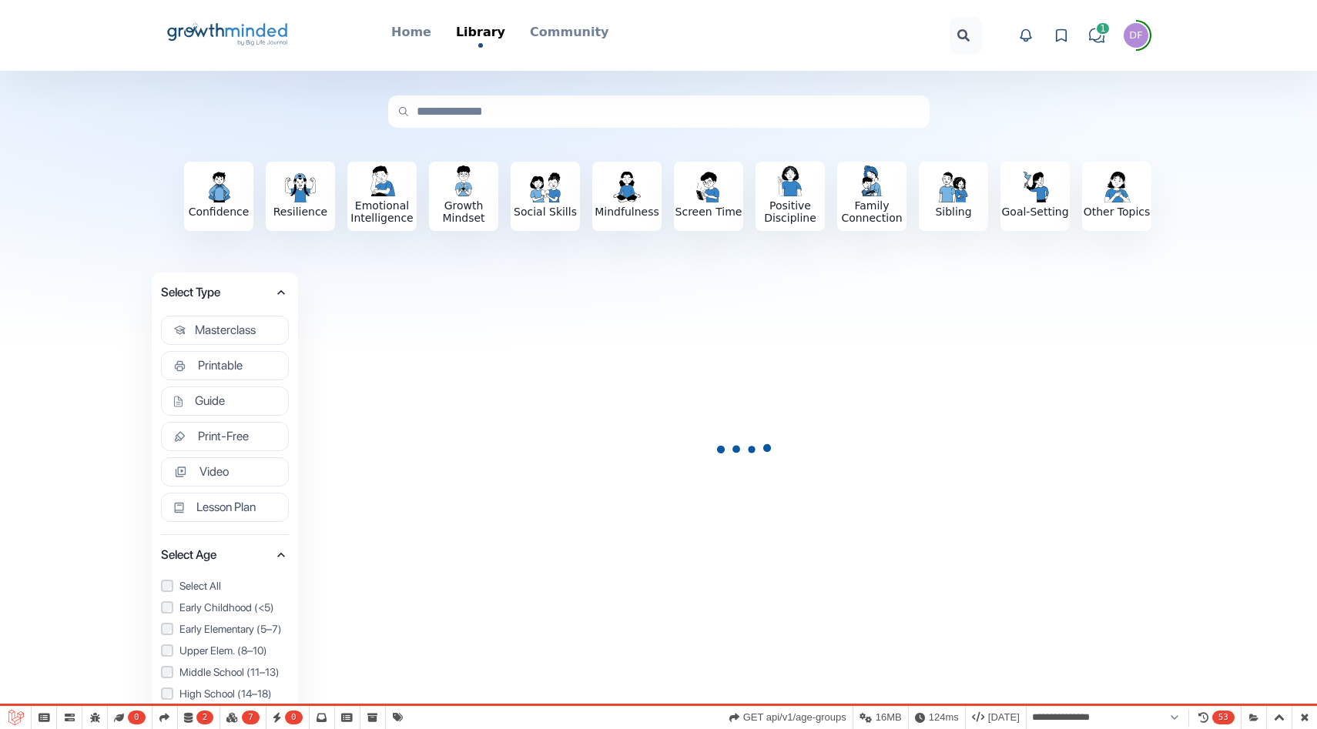
click at [219, 28] on icon at bounding box center [195, 32] width 56 height 18
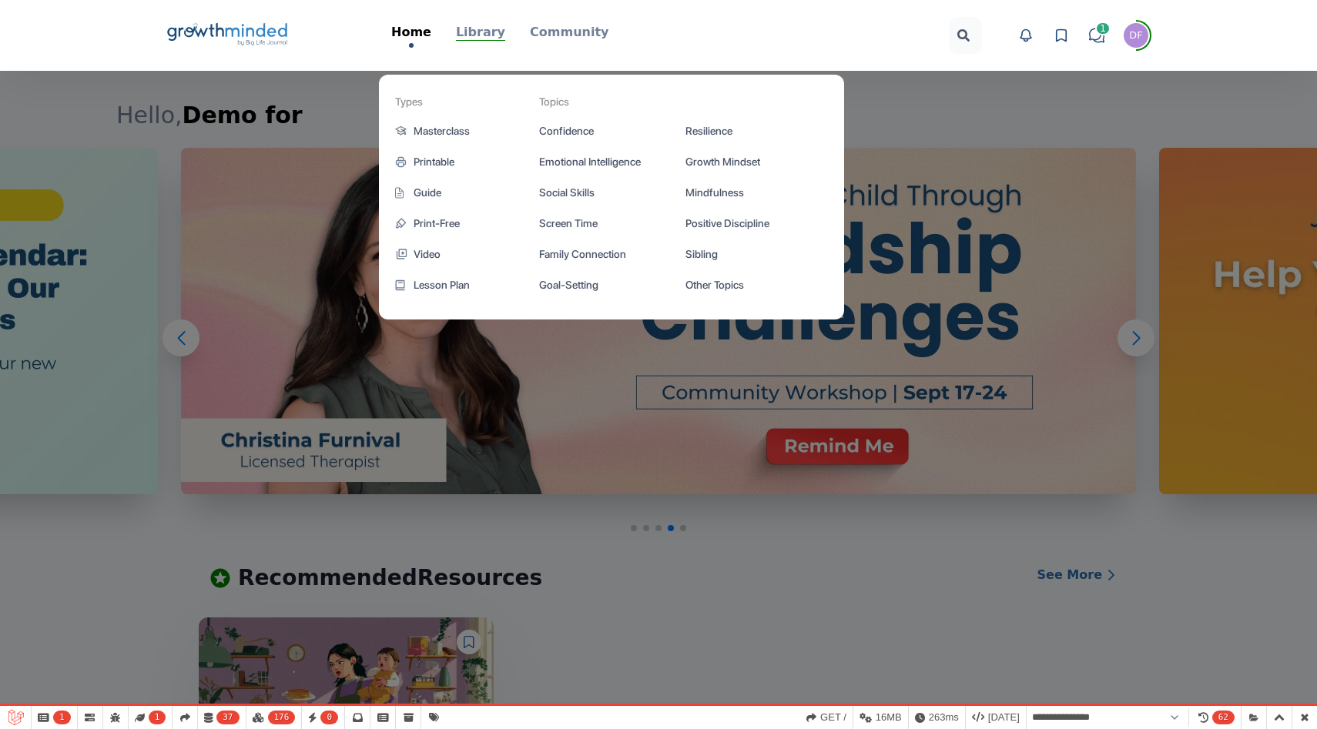
click at [488, 38] on p "Library" at bounding box center [480, 32] width 49 height 18
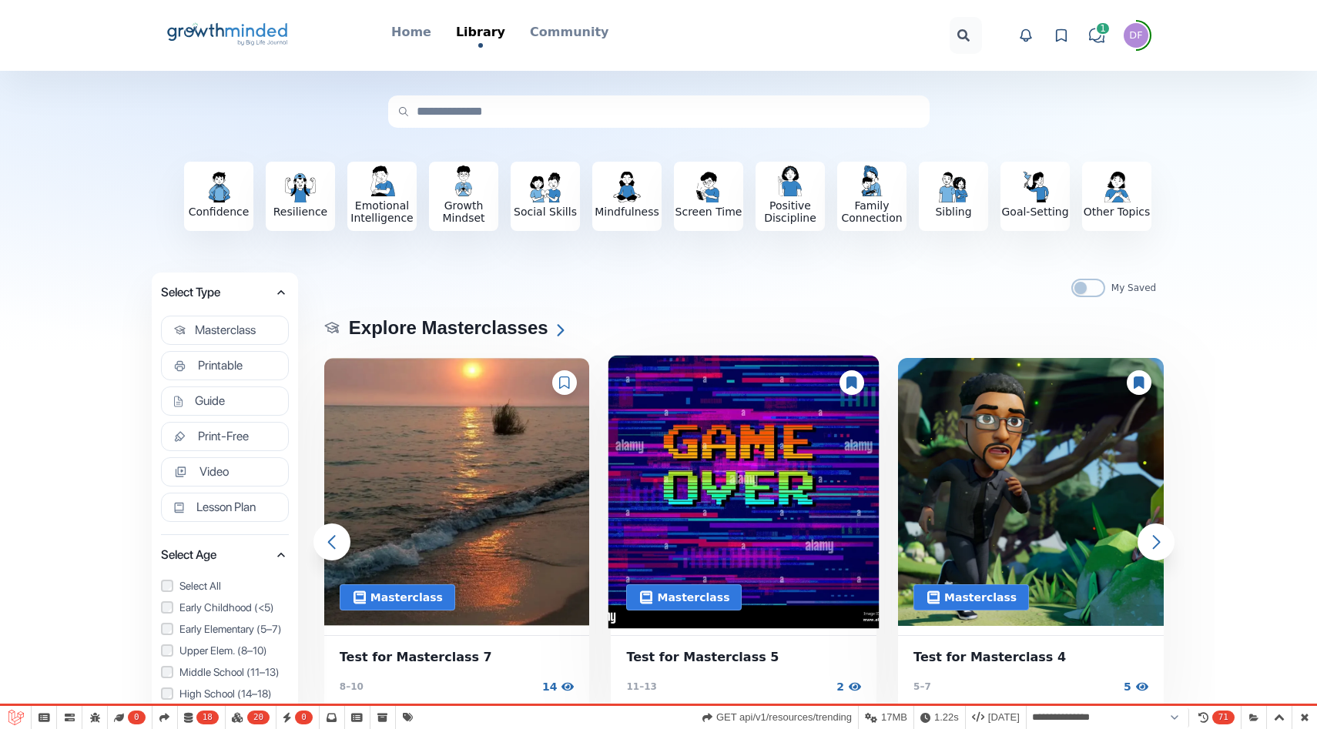
click at [739, 543] on img at bounding box center [743, 491] width 271 height 273
click at [771, 441] on img at bounding box center [743, 491] width 271 height 273
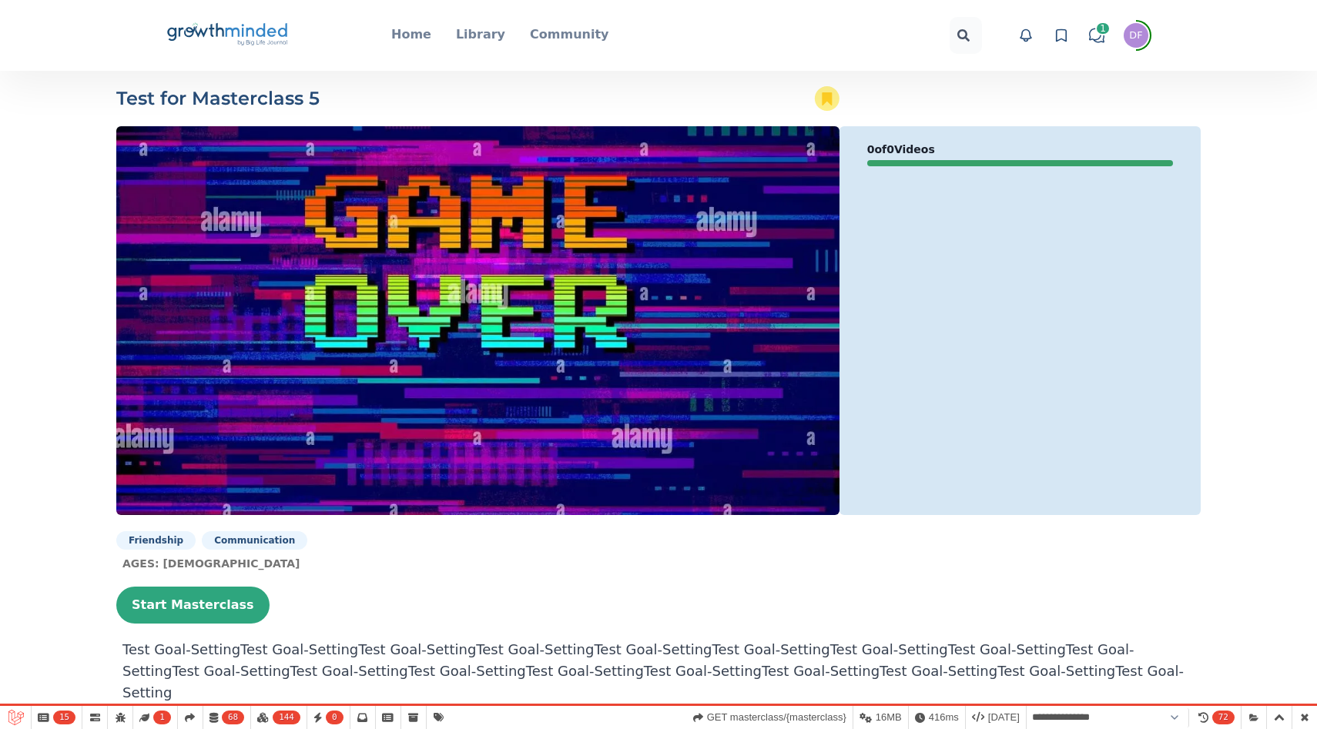
click at [824, 111] on div "Test for Masterclass 5 favorite-icon 0 of 0 Videos" at bounding box center [658, 300] width 1109 height 429
click at [825, 92] on icon at bounding box center [827, 98] width 10 height 13
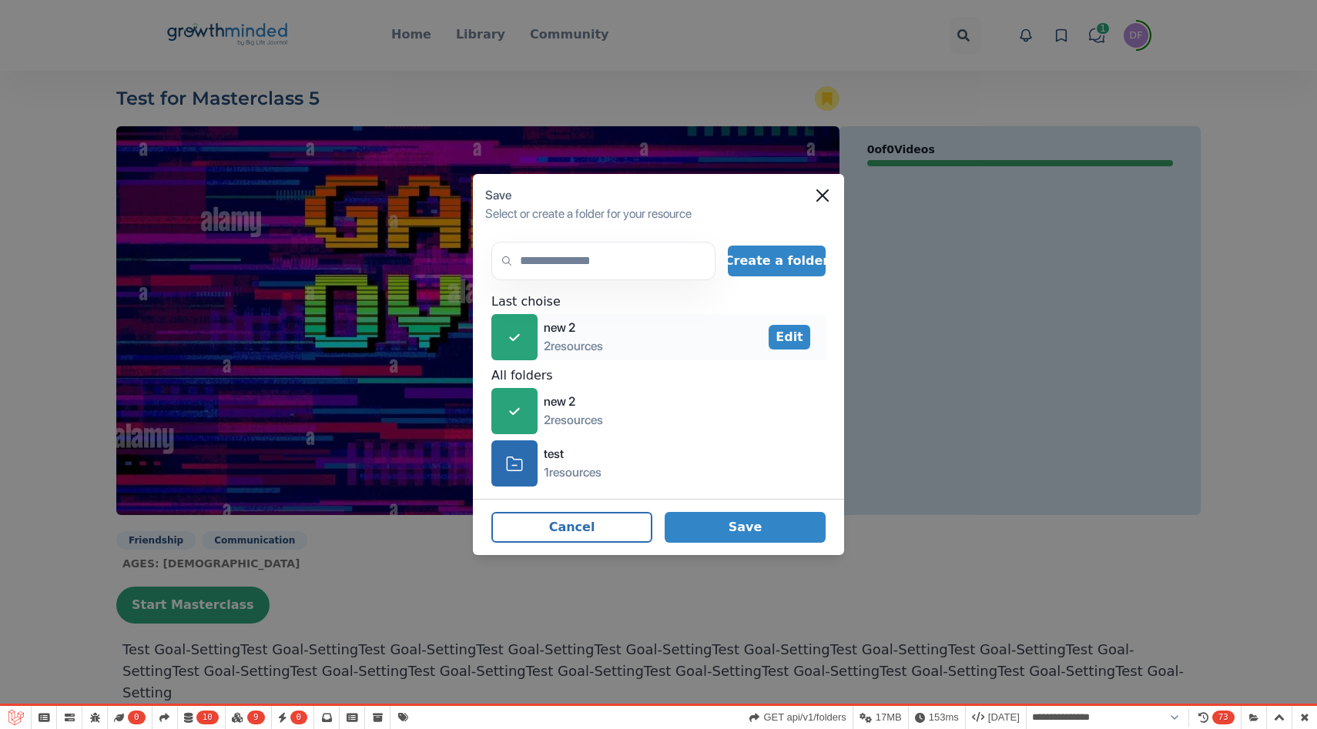
click at [511, 337] on icon at bounding box center [514, 337] width 10 height 7
click at [754, 510] on footer "Cancel Save" at bounding box center [658, 527] width 371 height 56
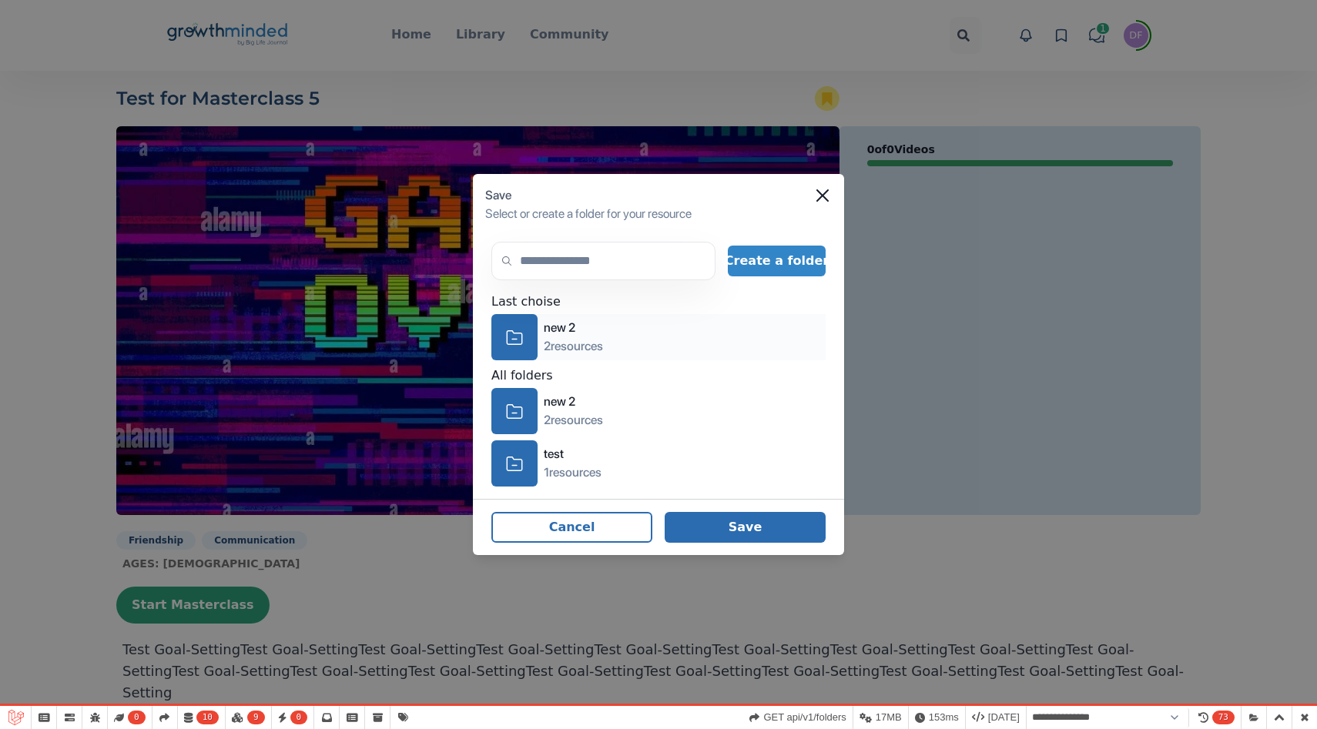
click at [753, 541] on button "Save" at bounding box center [745, 527] width 161 height 31
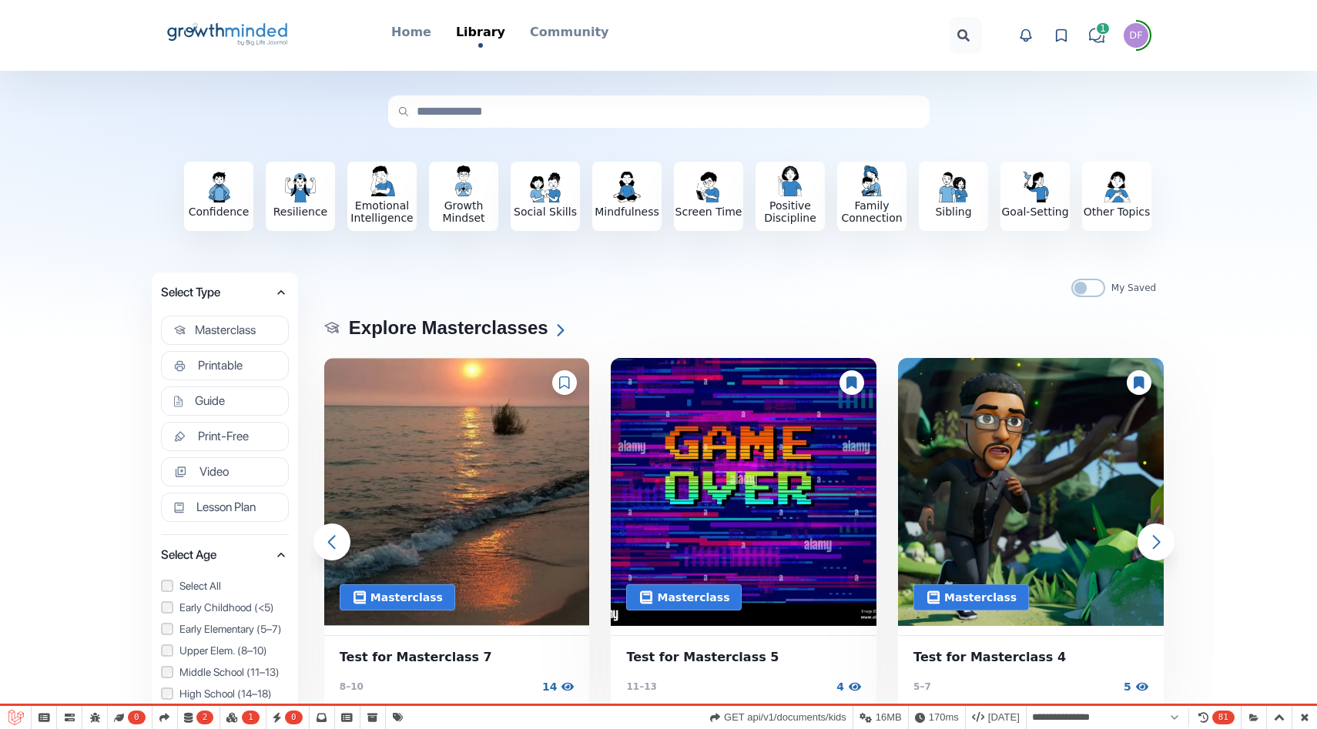
select select "**********"
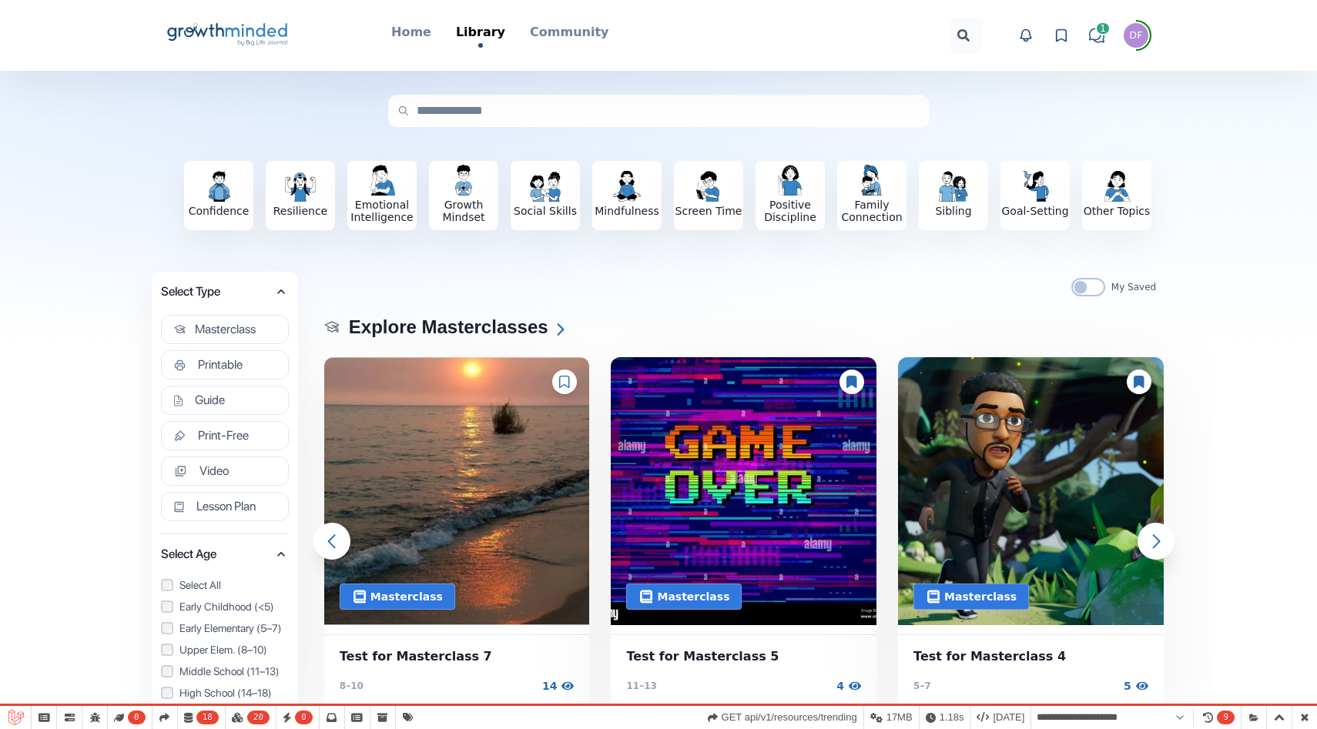
scroll to position [116, 0]
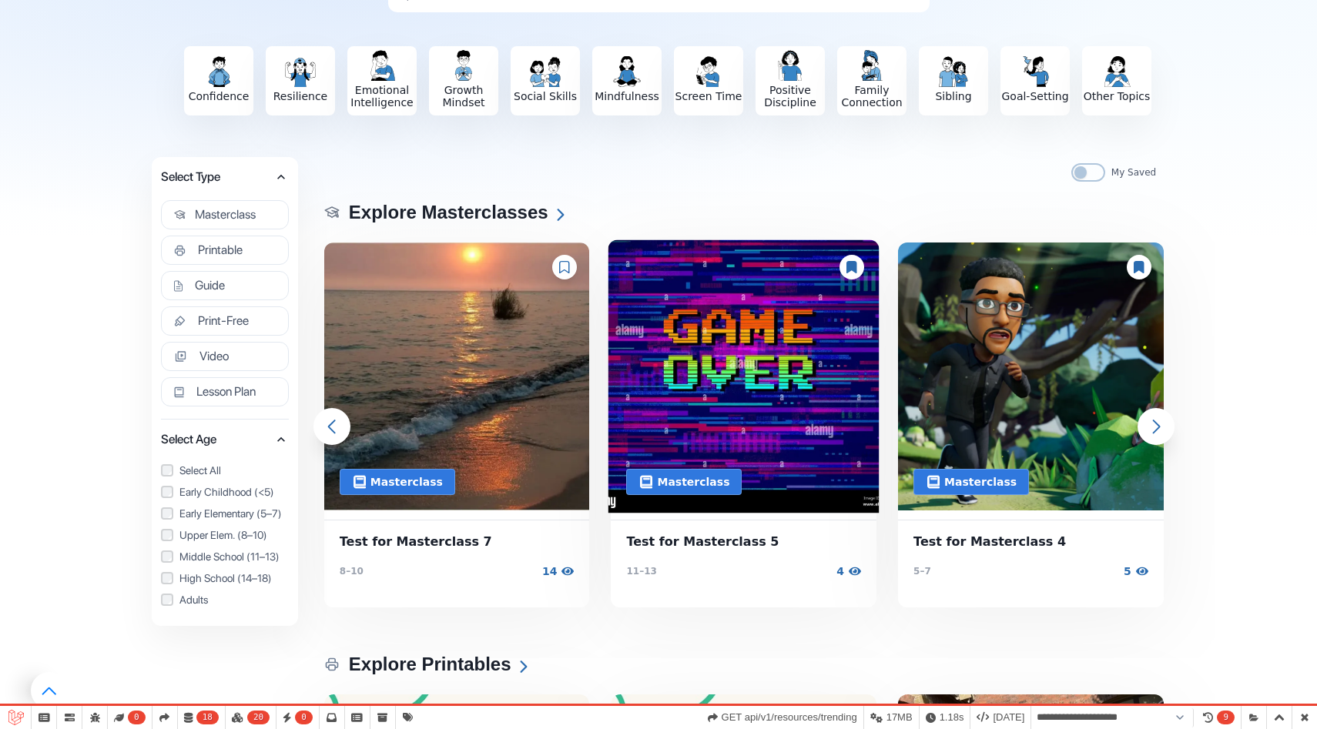
click at [768, 313] on img at bounding box center [743, 376] width 271 height 273
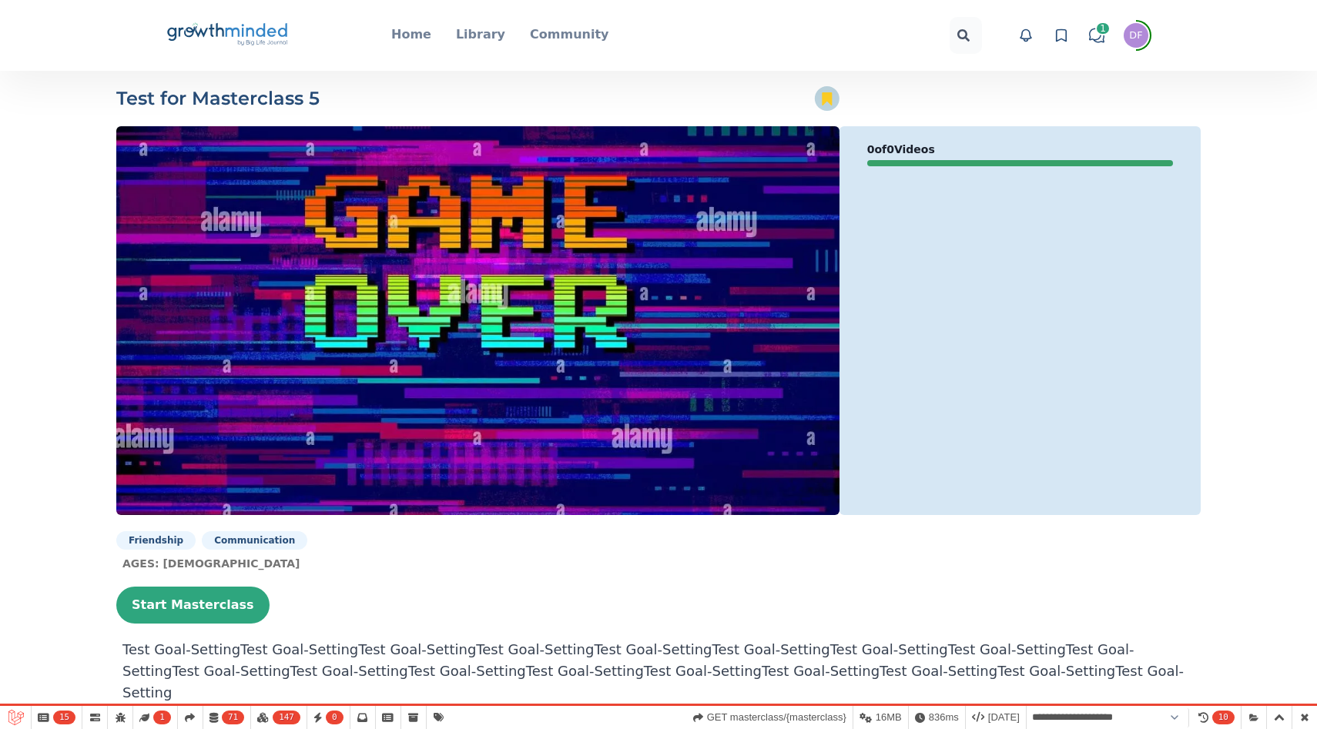
click at [826, 101] on icon at bounding box center [827, 98] width 10 height 13
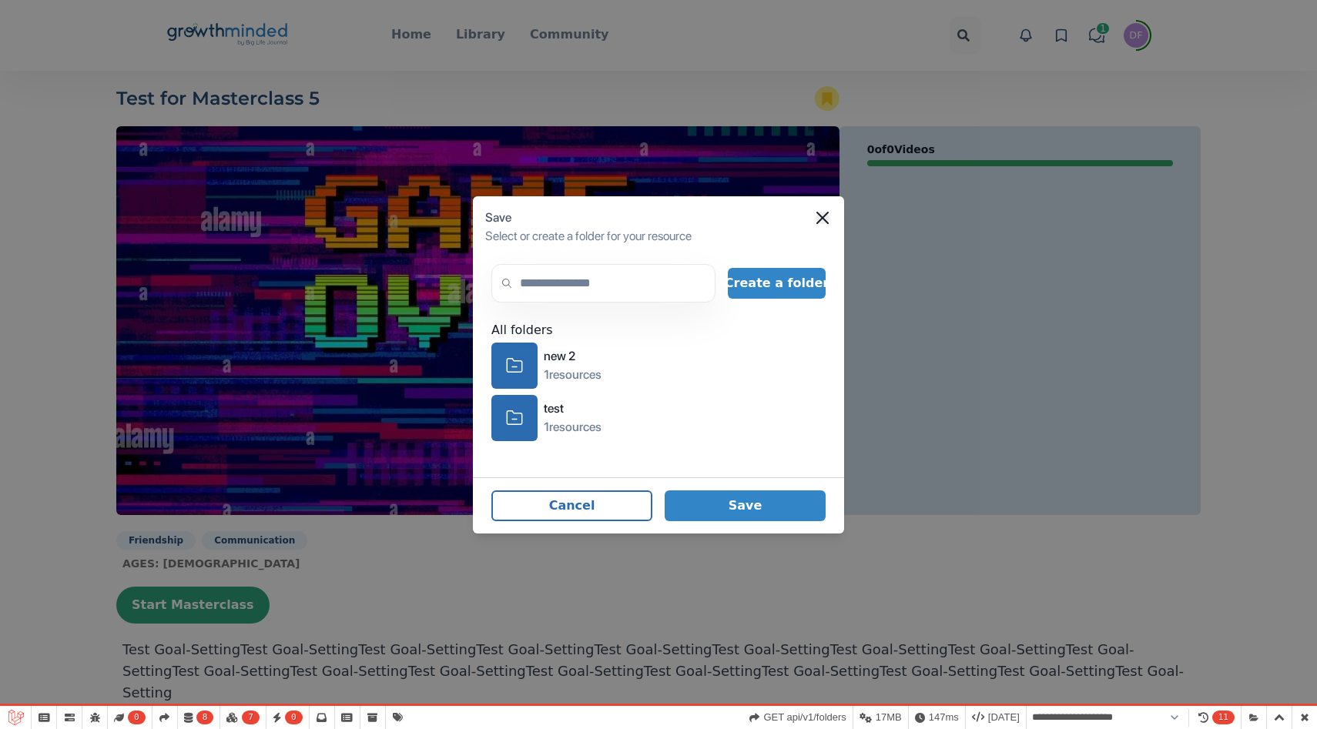
click at [827, 222] on icon "Close" at bounding box center [822, 217] width 12 height 12
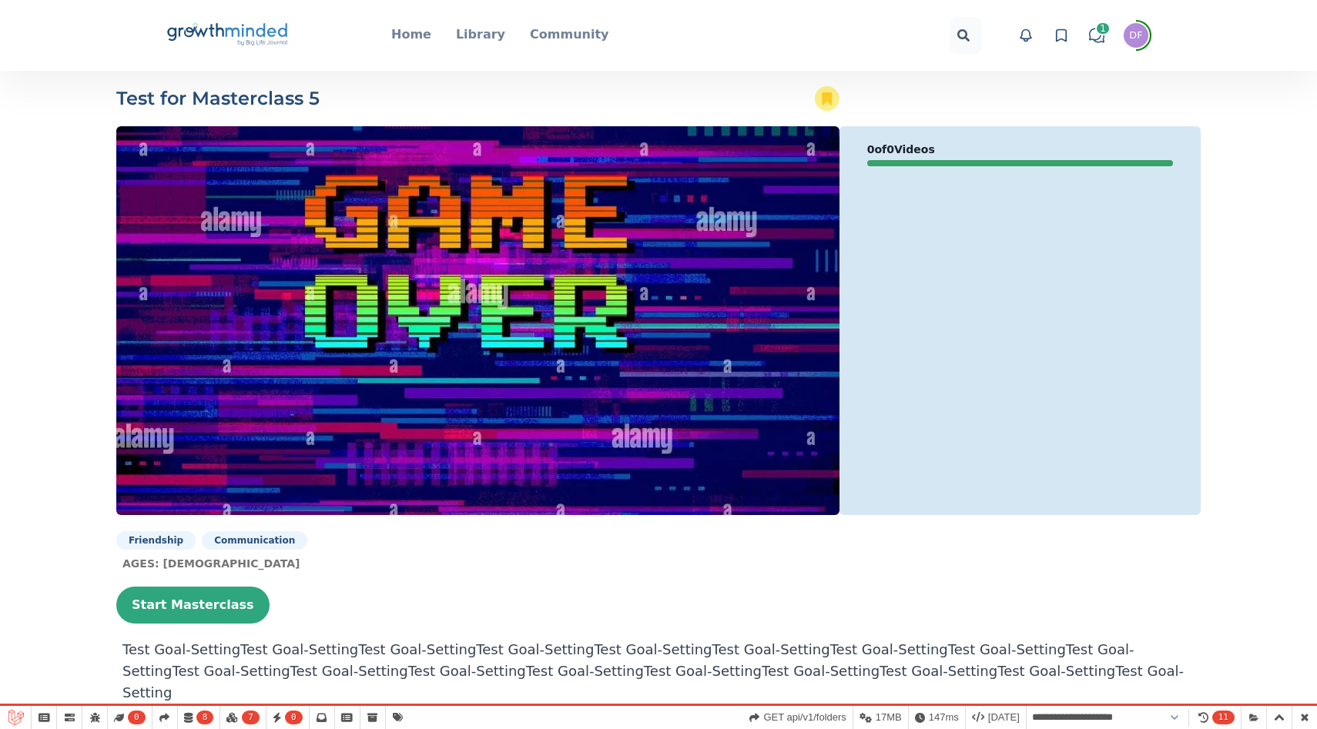
click at [243, 42] on icon "Big Life Journal GrowthMinded Logo .cls-1{fill:#1b4c76}.cls-2{fill:#294e79}.cls…" at bounding box center [228, 35] width 124 height 37
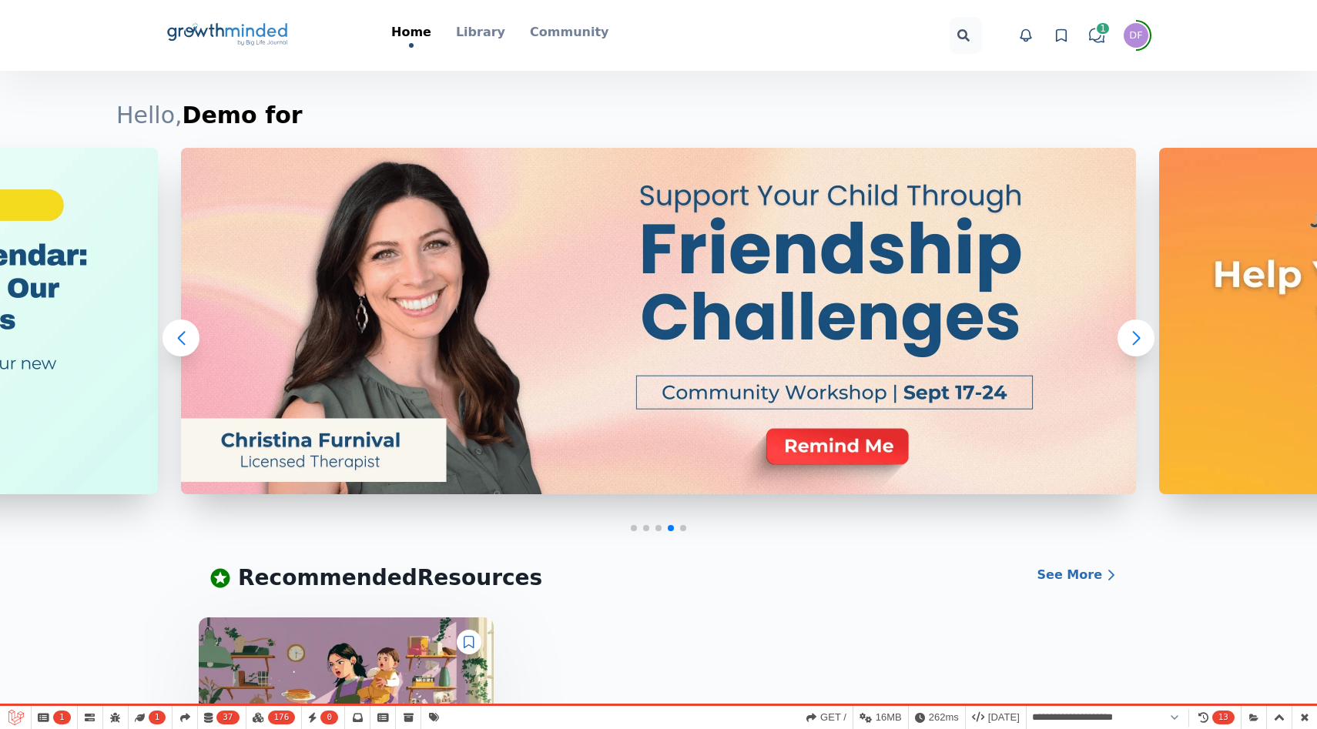
click at [484, 46] on div "Types Masterclass Printable Guide Print-Free Video Lesson Plan Topics Confidenc…" at bounding box center [611, 197] width 527 height 307
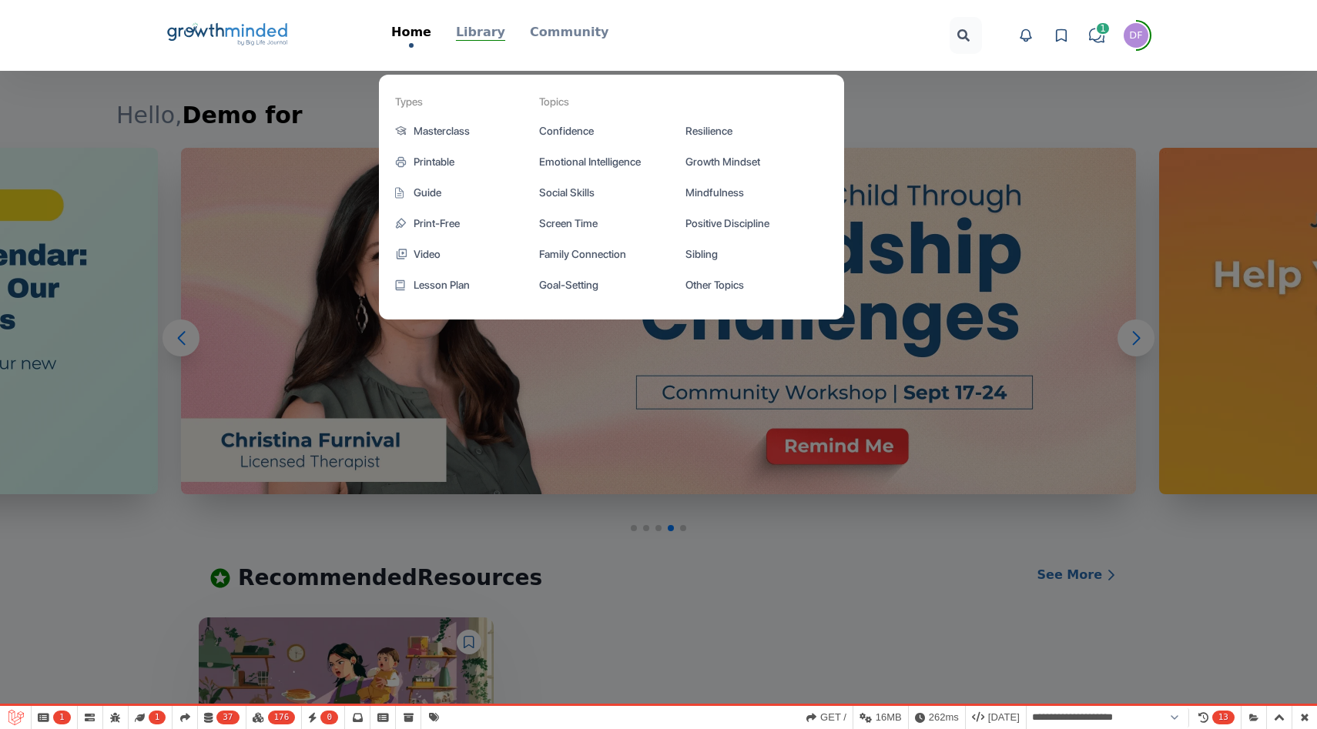
click at [483, 35] on p "Library" at bounding box center [480, 32] width 49 height 18
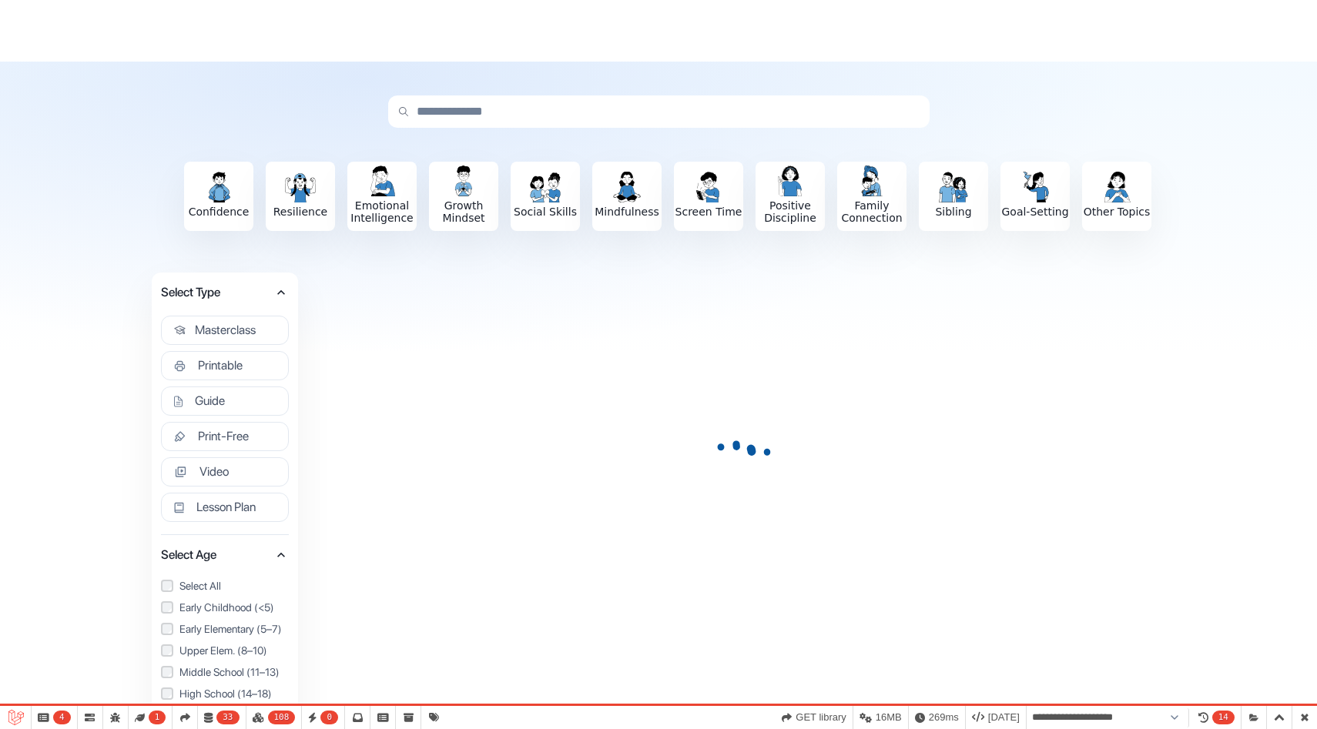
scroll to position [252, 0]
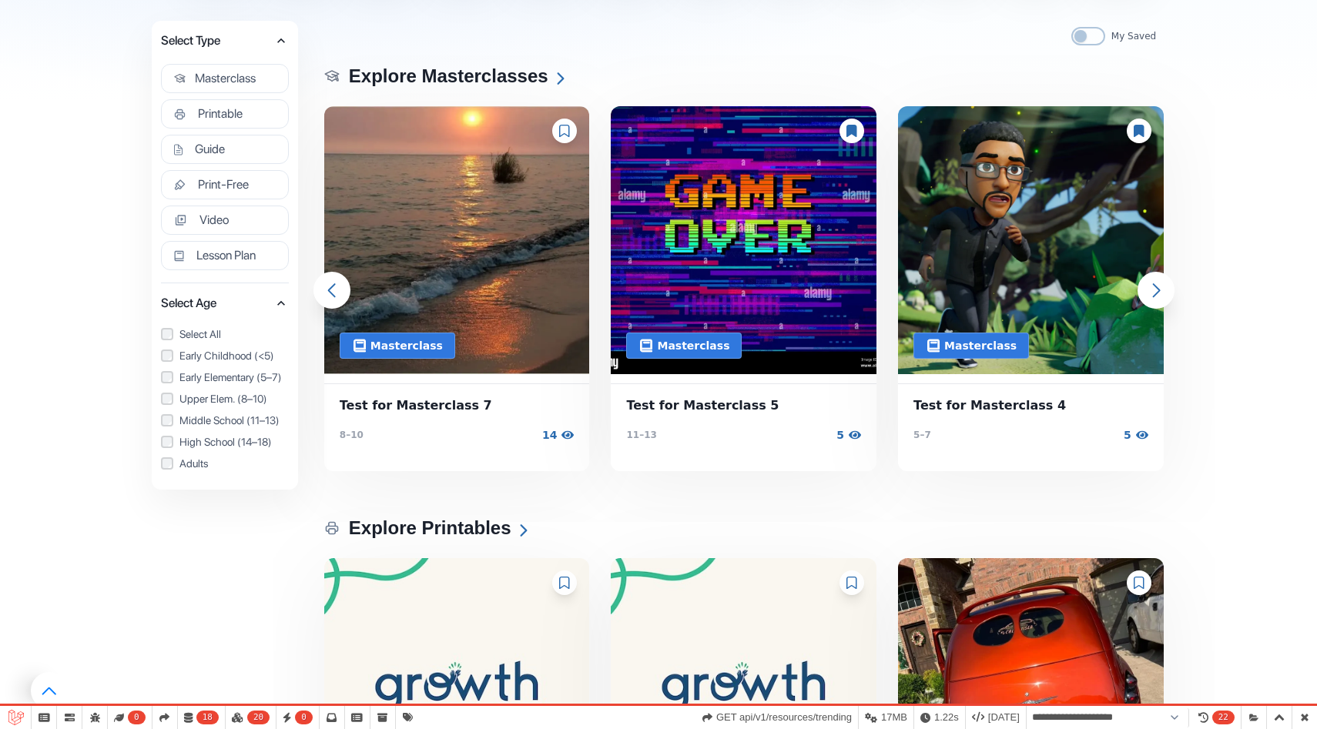
click at [857, 131] on div at bounding box center [852, 131] width 25 height 25
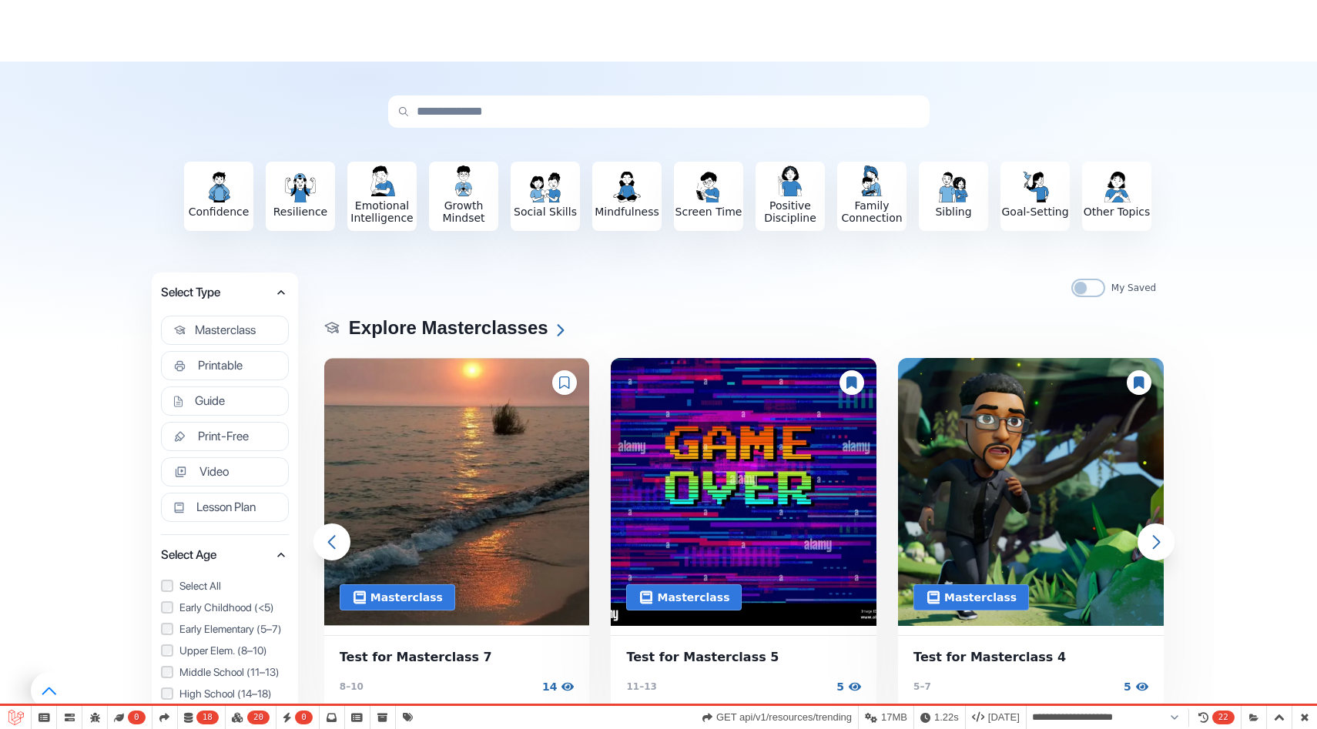
scroll to position [0, 0]
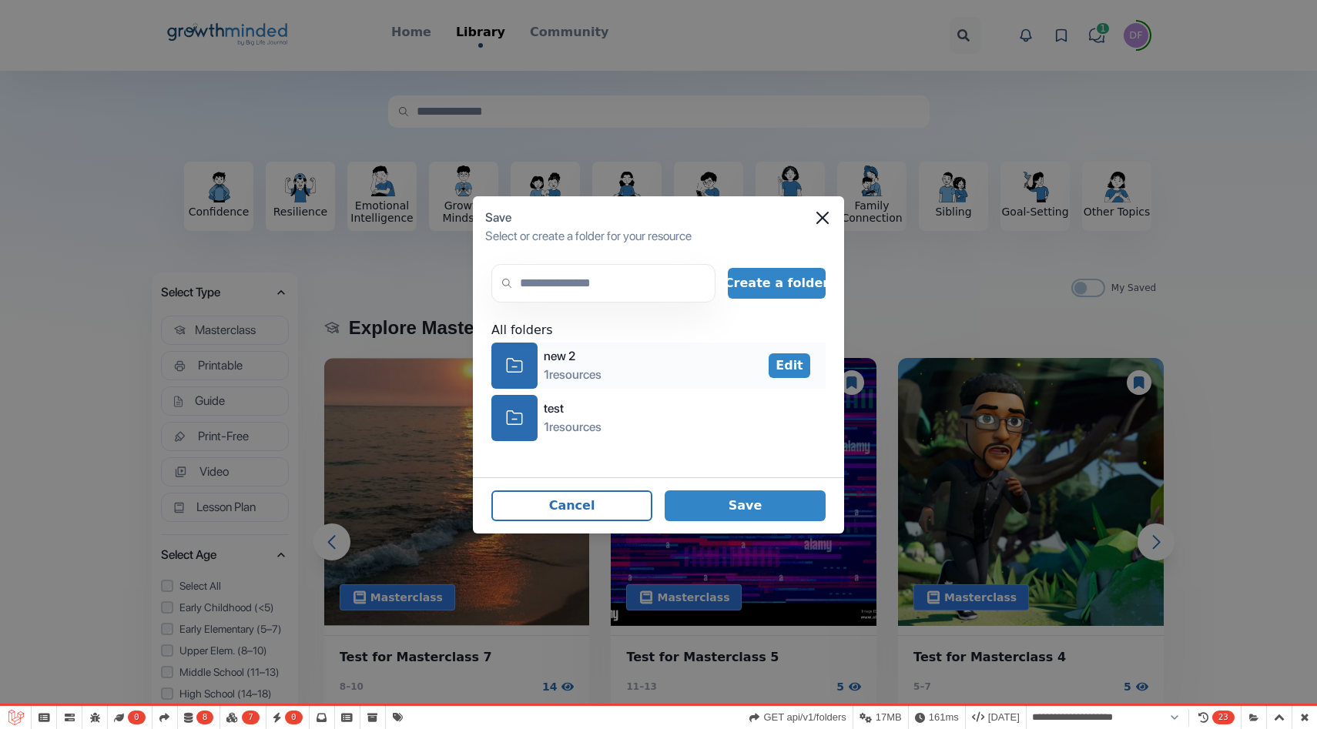
click at [518, 356] on icon "icon-folder" at bounding box center [514, 366] width 17 height 24
click at [766, 528] on footer "Cancel Save" at bounding box center [658, 506] width 371 height 56
click at [759, 501] on button "Save" at bounding box center [745, 506] width 161 height 31
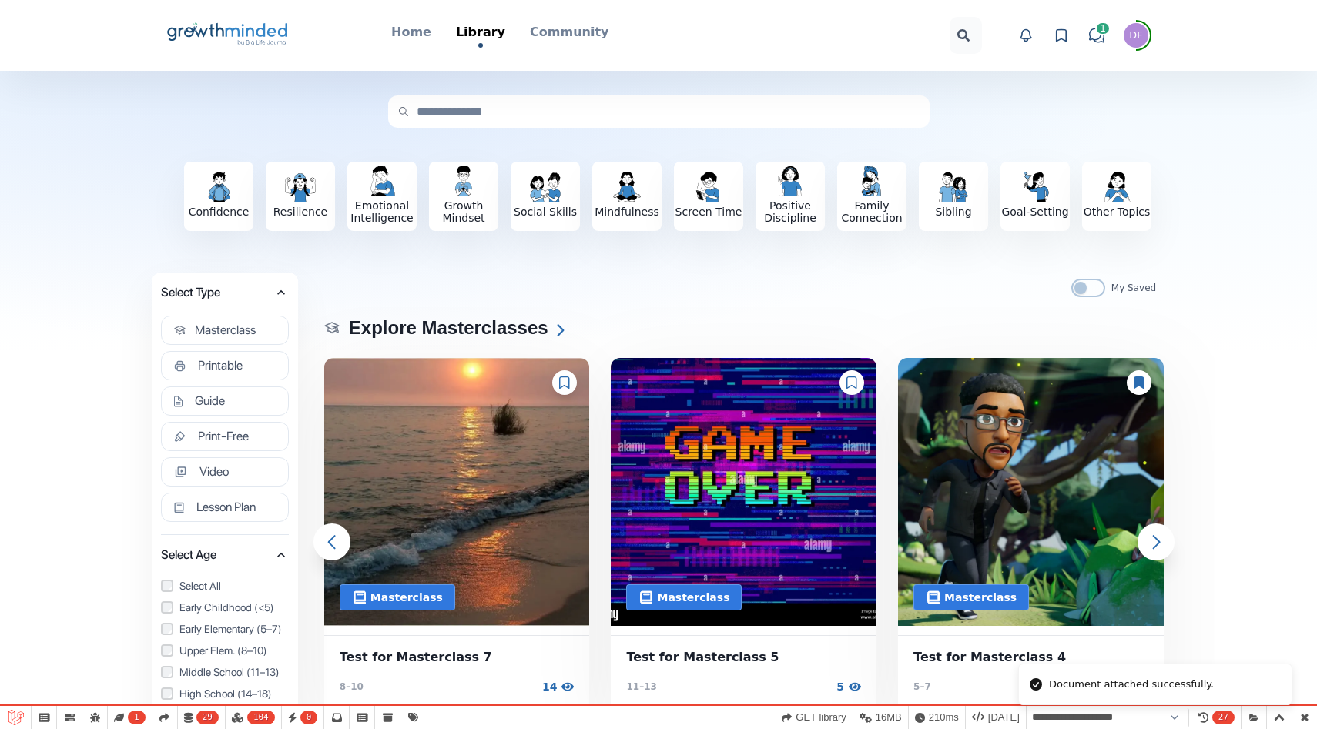
click at [853, 385] on icon at bounding box center [851, 383] width 11 height 12
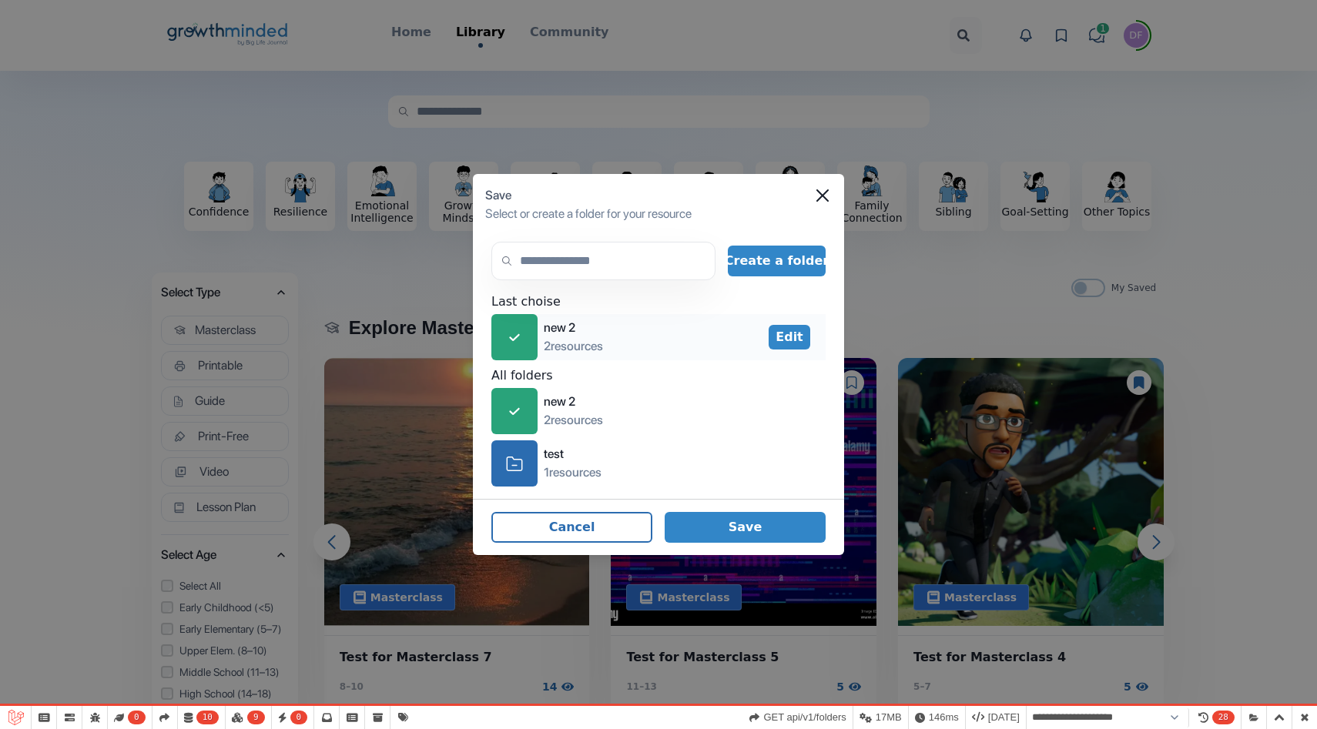
click at [520, 333] on div "icon-check" at bounding box center [514, 337] width 46 height 46
click at [520, 333] on icon at bounding box center [514, 336] width 15 height 13
click at [729, 535] on button "Save" at bounding box center [745, 527] width 161 height 31
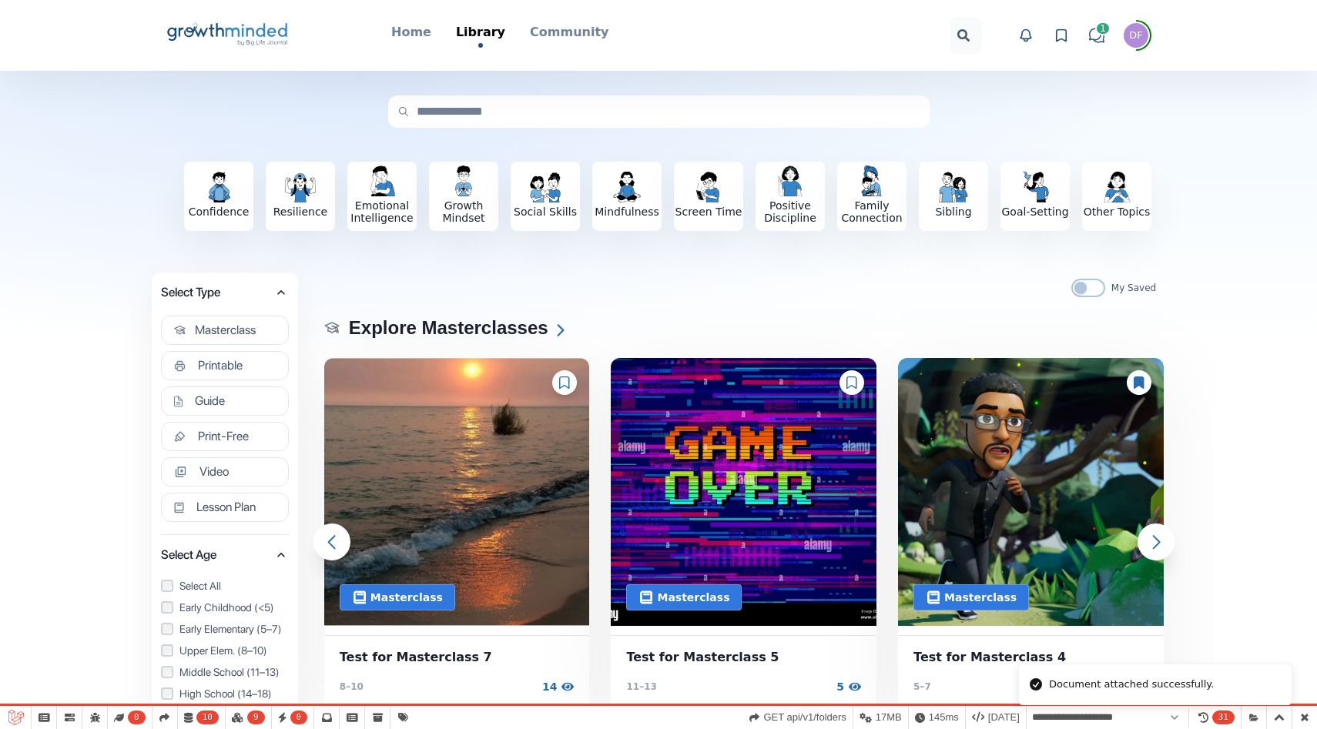
click at [1143, 375] on div at bounding box center [1139, 382] width 25 height 25
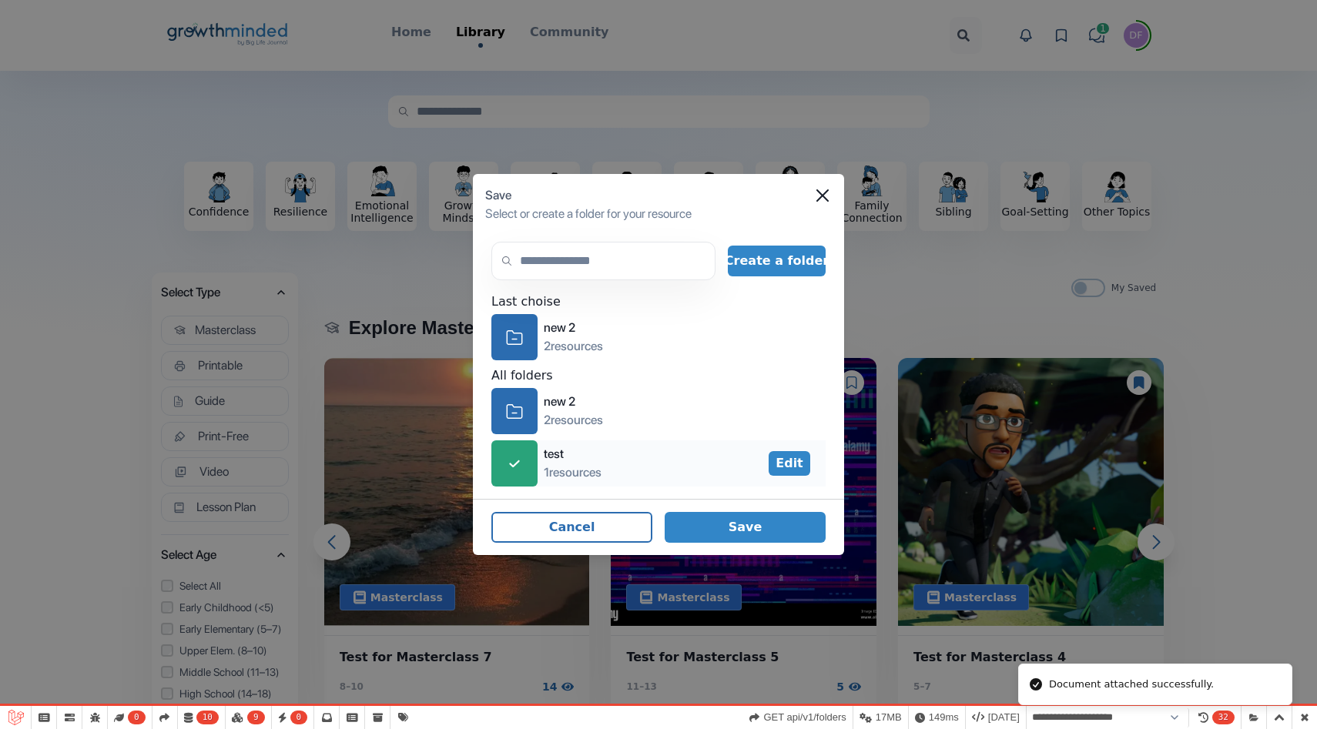
click at [518, 473] on div "icon-check" at bounding box center [514, 464] width 46 height 46
click at [716, 512] on button "Save" at bounding box center [745, 527] width 161 height 31
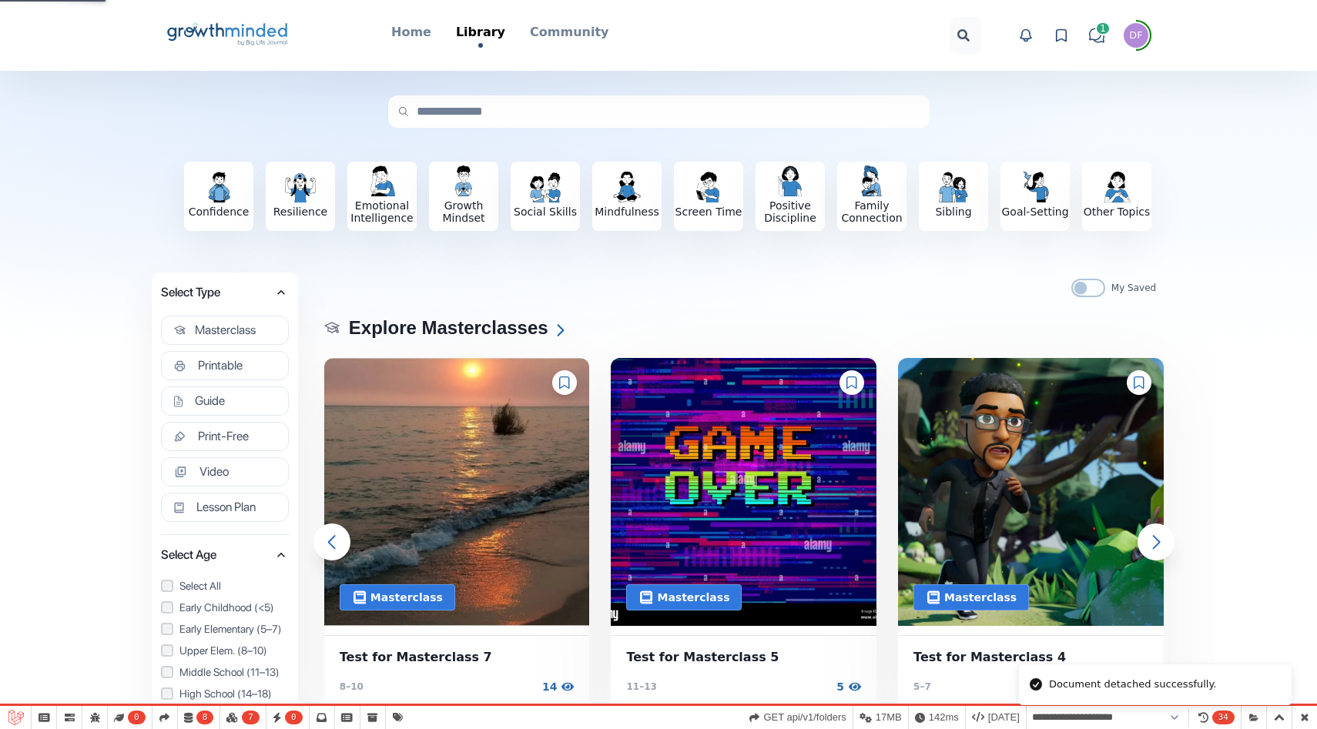
select select "**********"
